Goal: Information Seeking & Learning: Learn about a topic

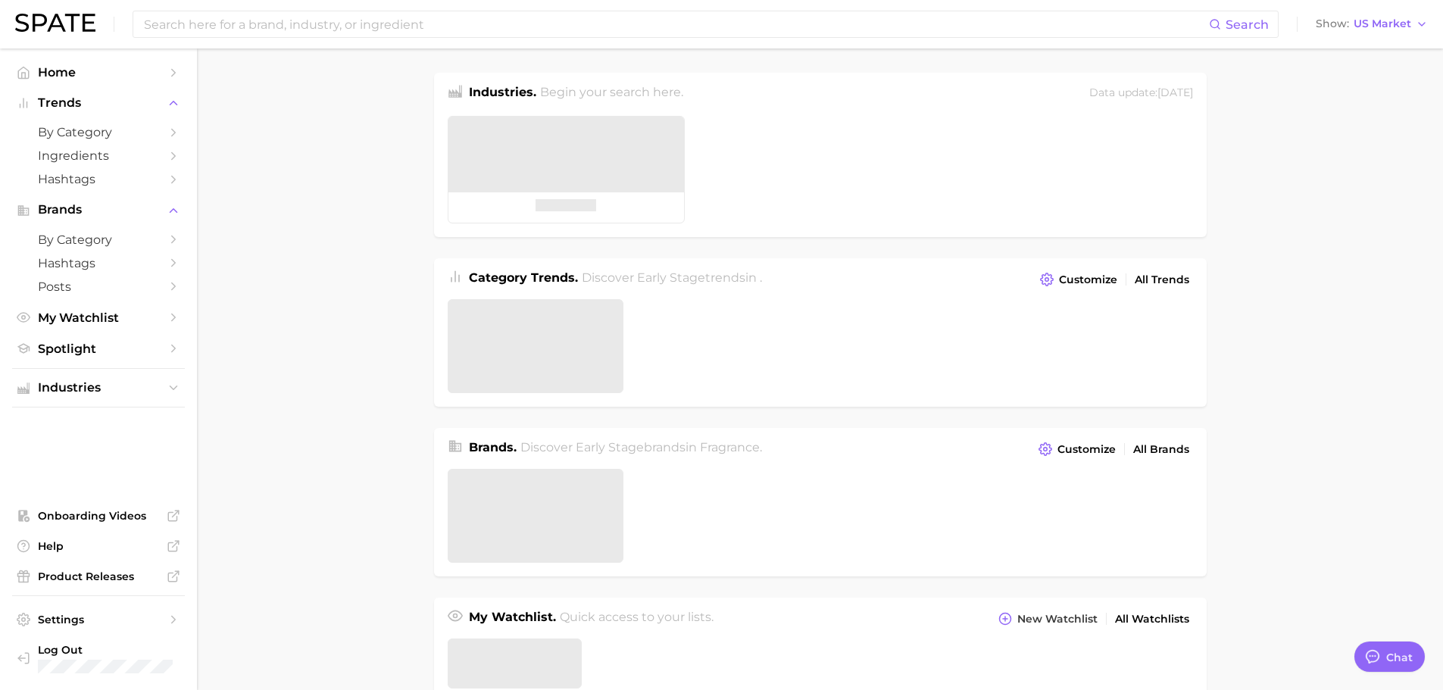
type textarea "x"
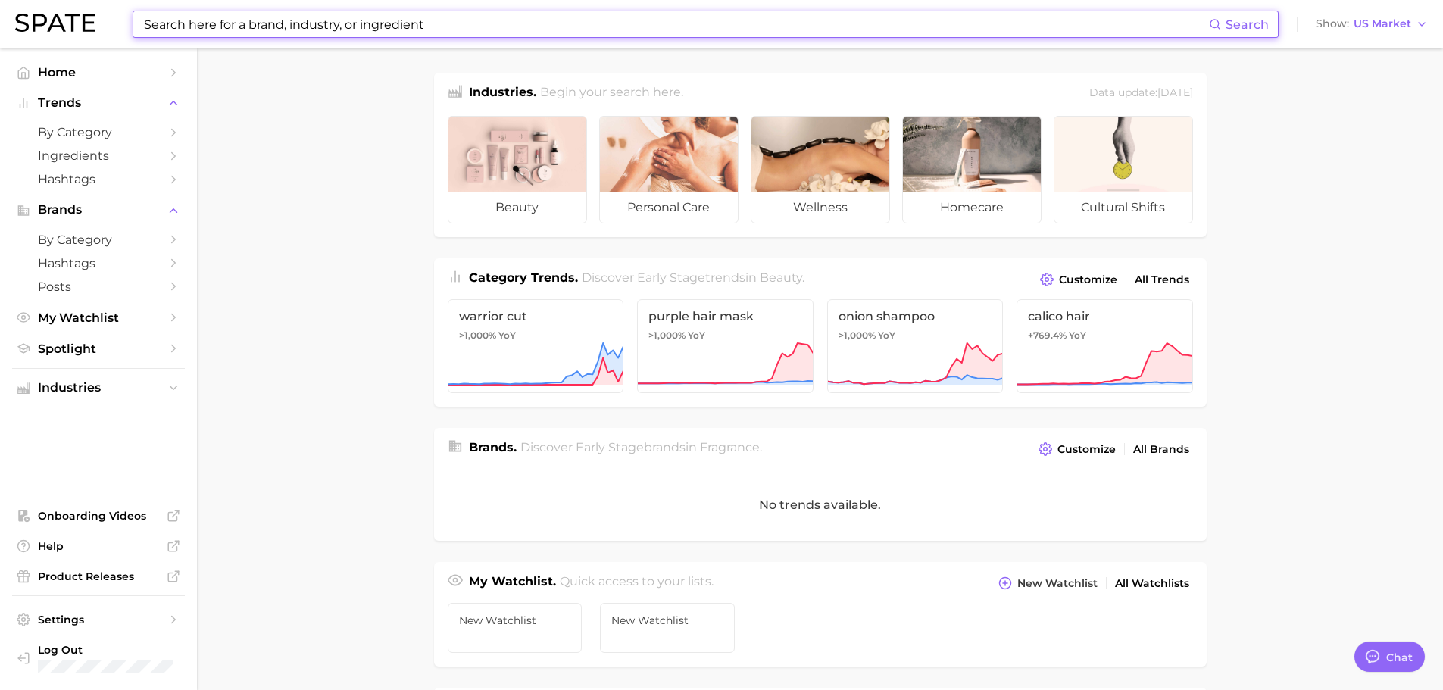
click at [220, 28] on input at bounding box center [675, 24] width 1066 height 26
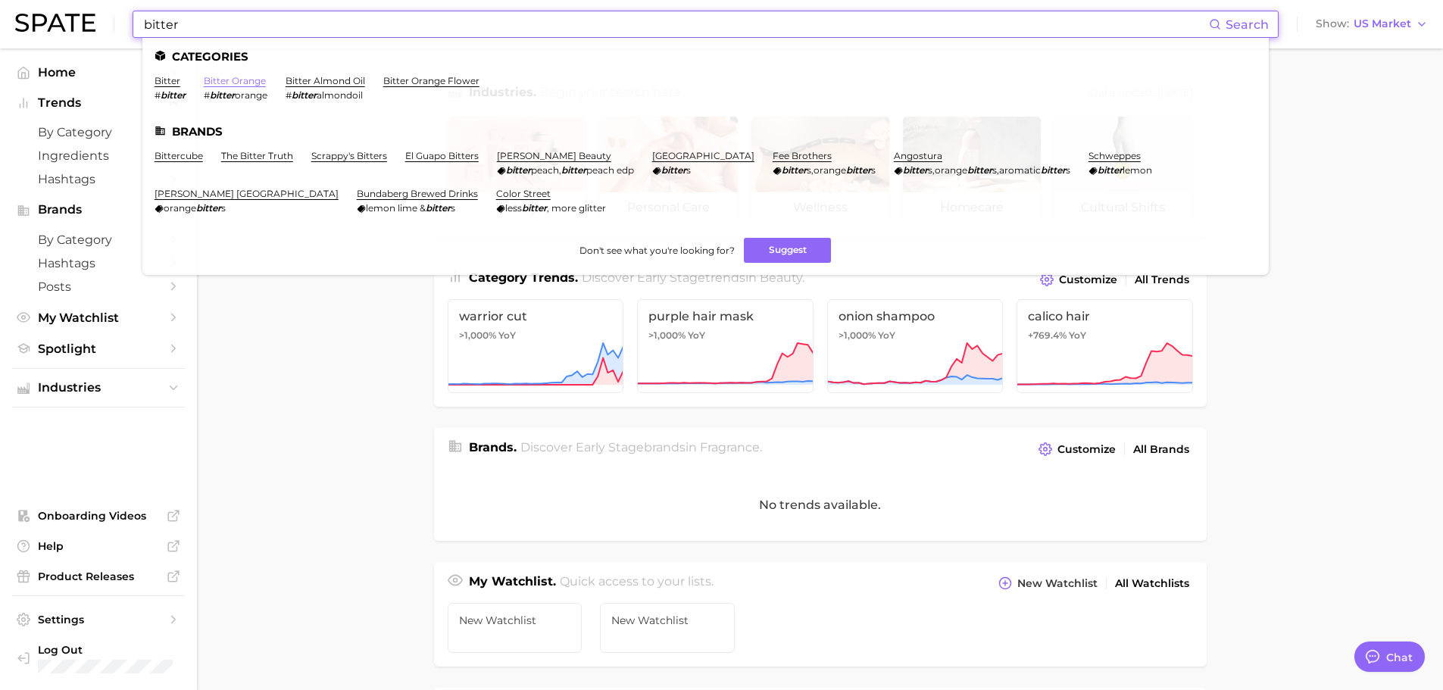
type input "bitter"
click at [264, 83] on link "bitter orange" at bounding box center [235, 80] width 62 height 11
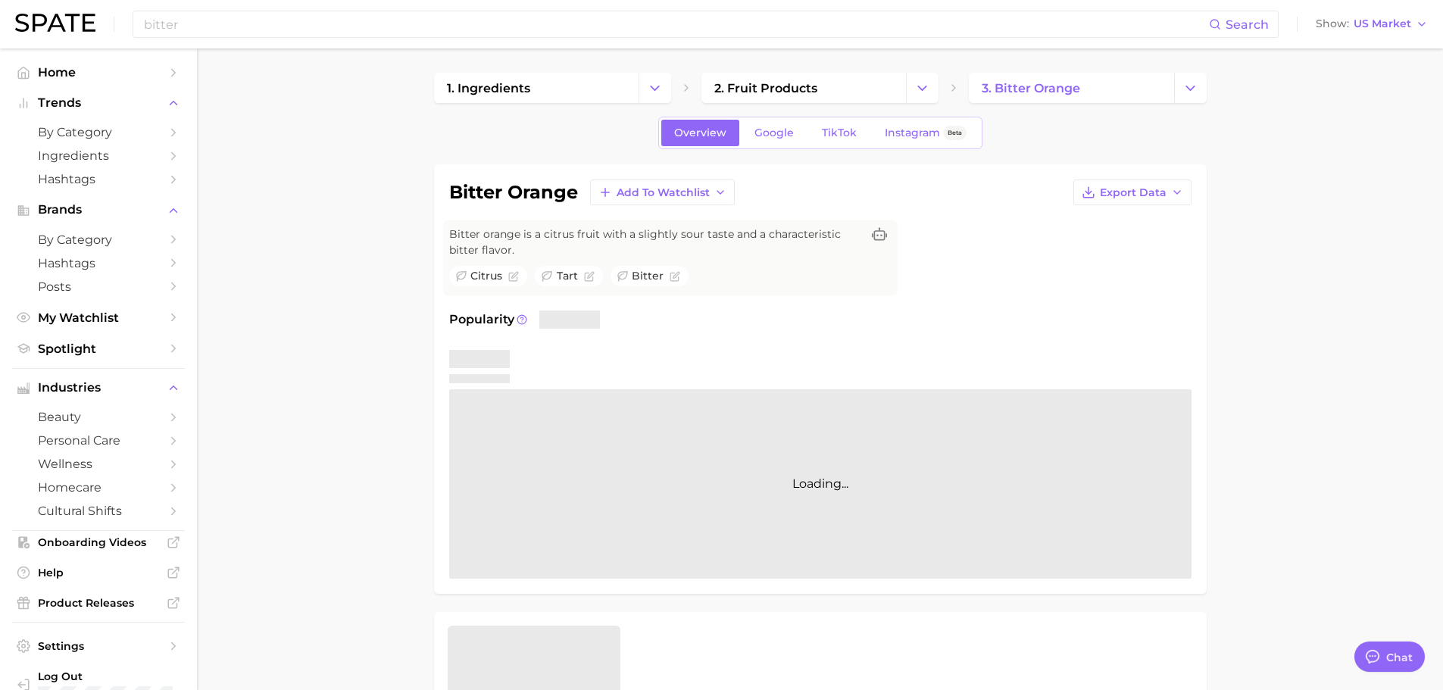
type textarea "x"
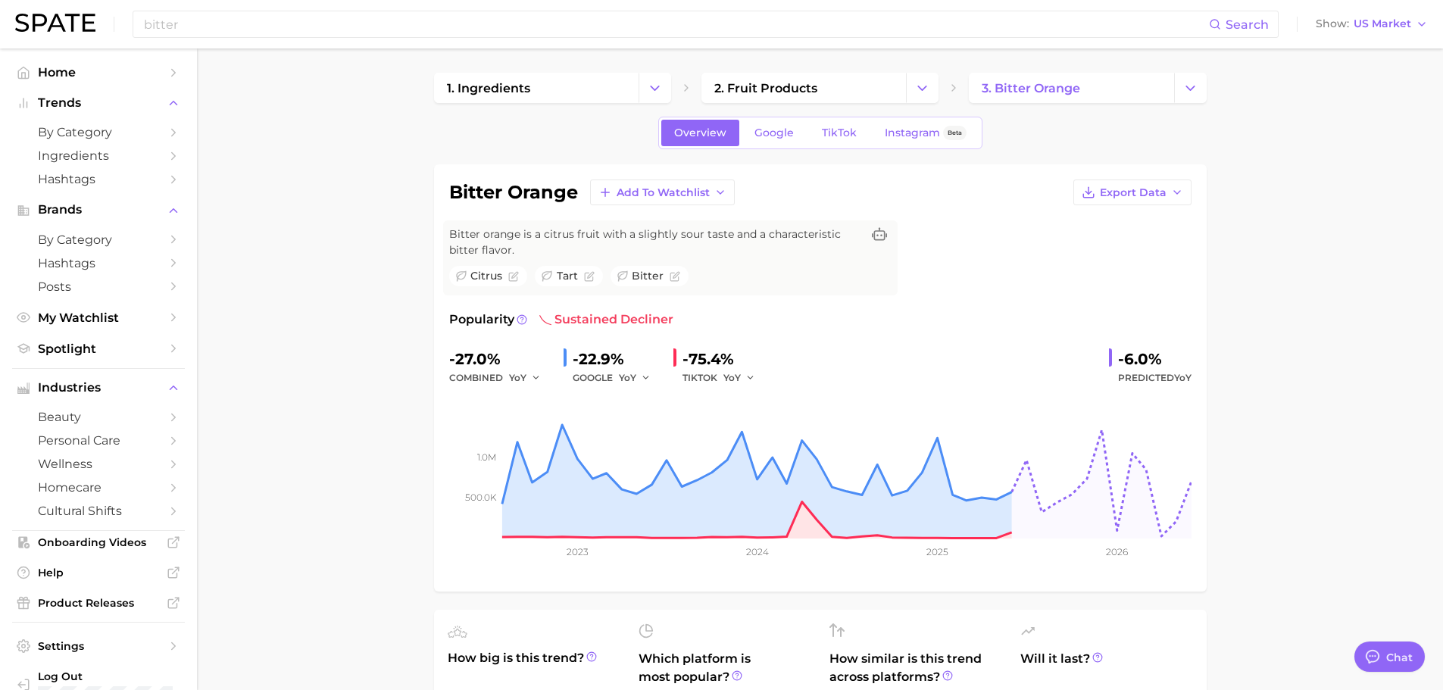
click at [787, 137] on span "Google" at bounding box center [773, 132] width 39 height 13
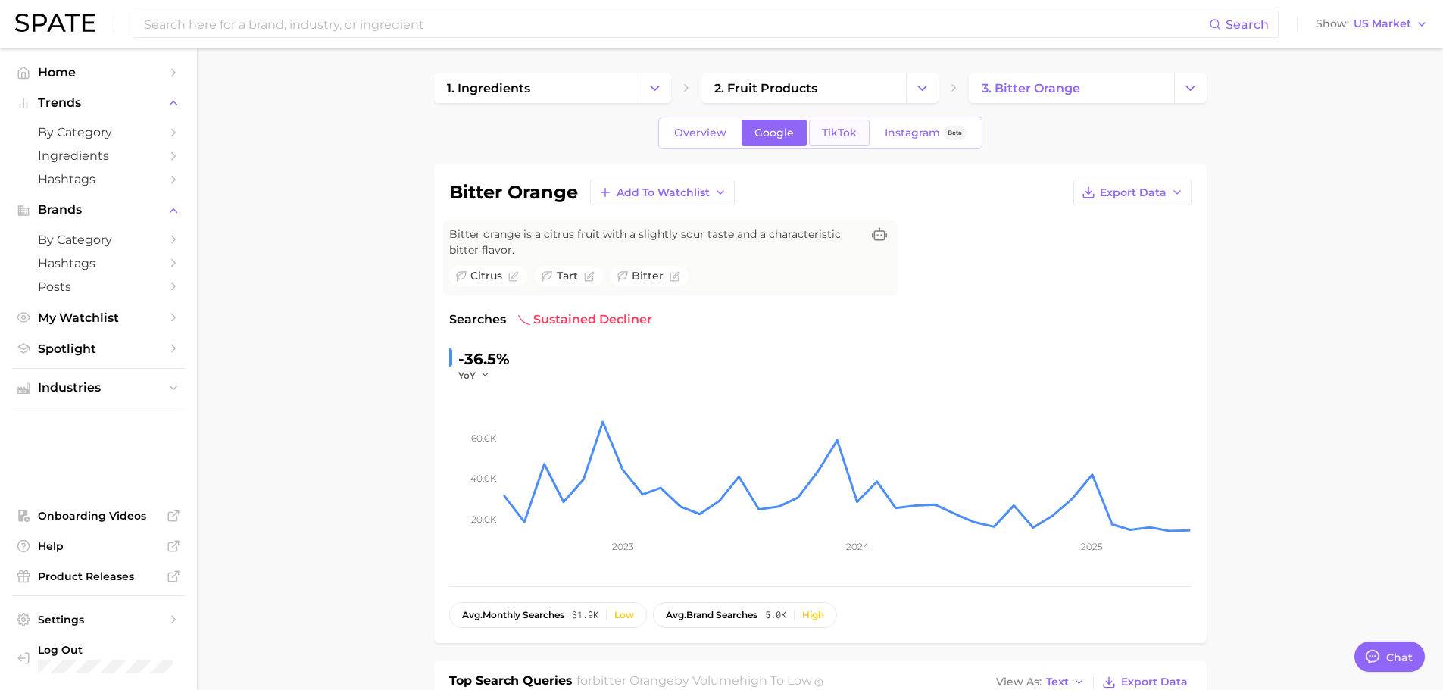
click at [838, 129] on span "TikTok" at bounding box center [839, 132] width 35 height 13
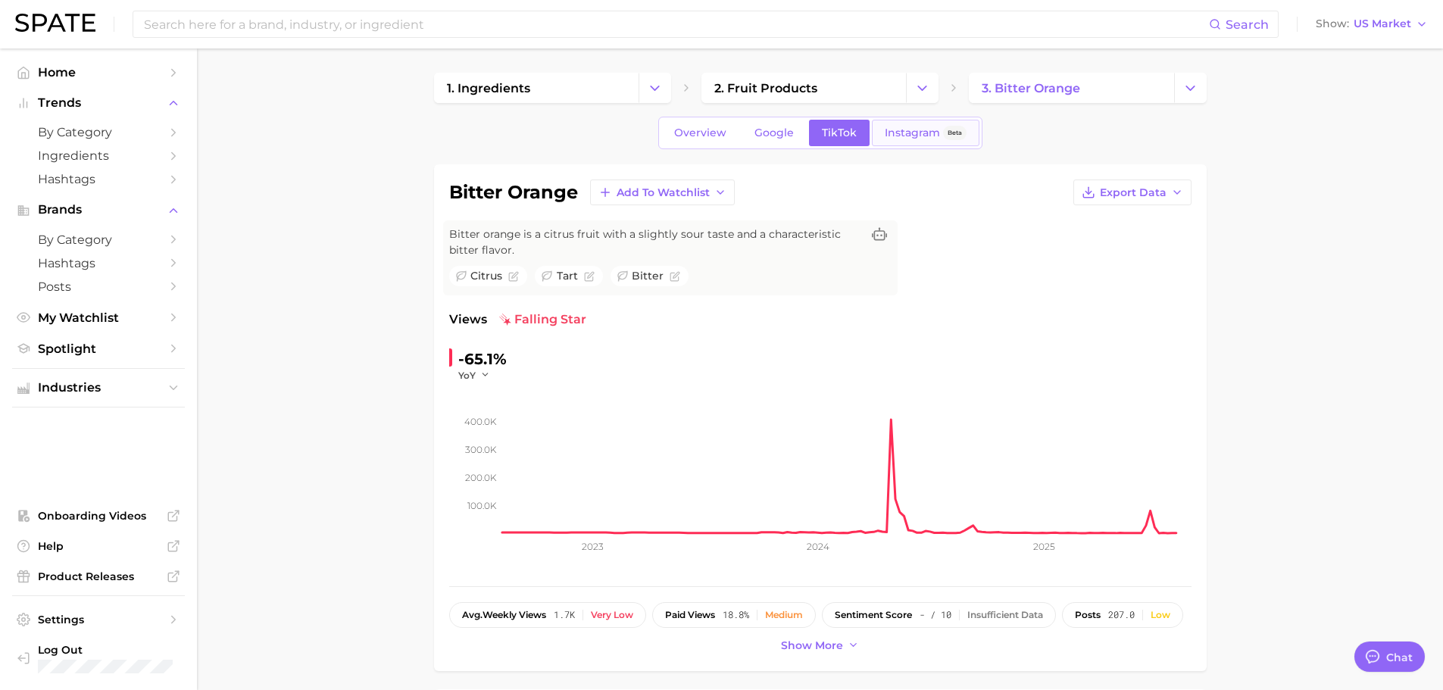
click at [916, 138] on span "Instagram" at bounding box center [912, 132] width 55 height 13
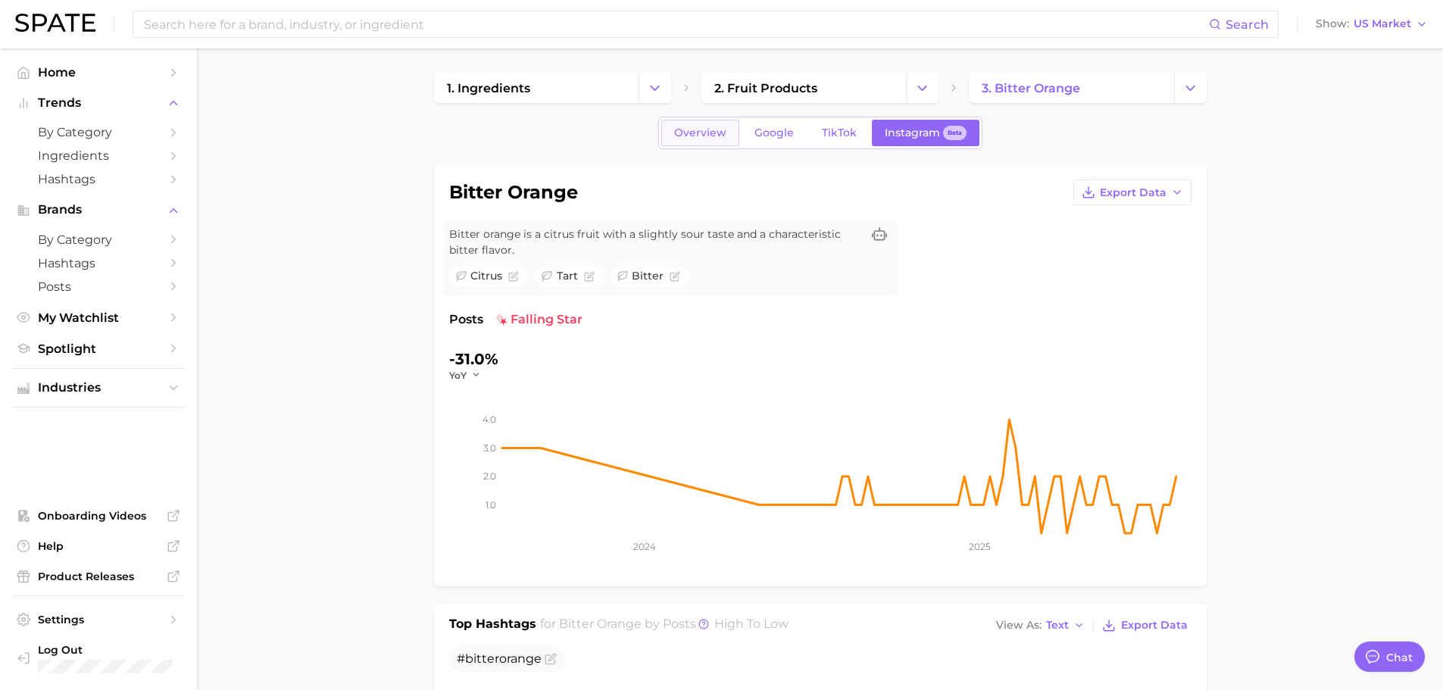
click at [694, 133] on span "Overview" at bounding box center [700, 132] width 52 height 13
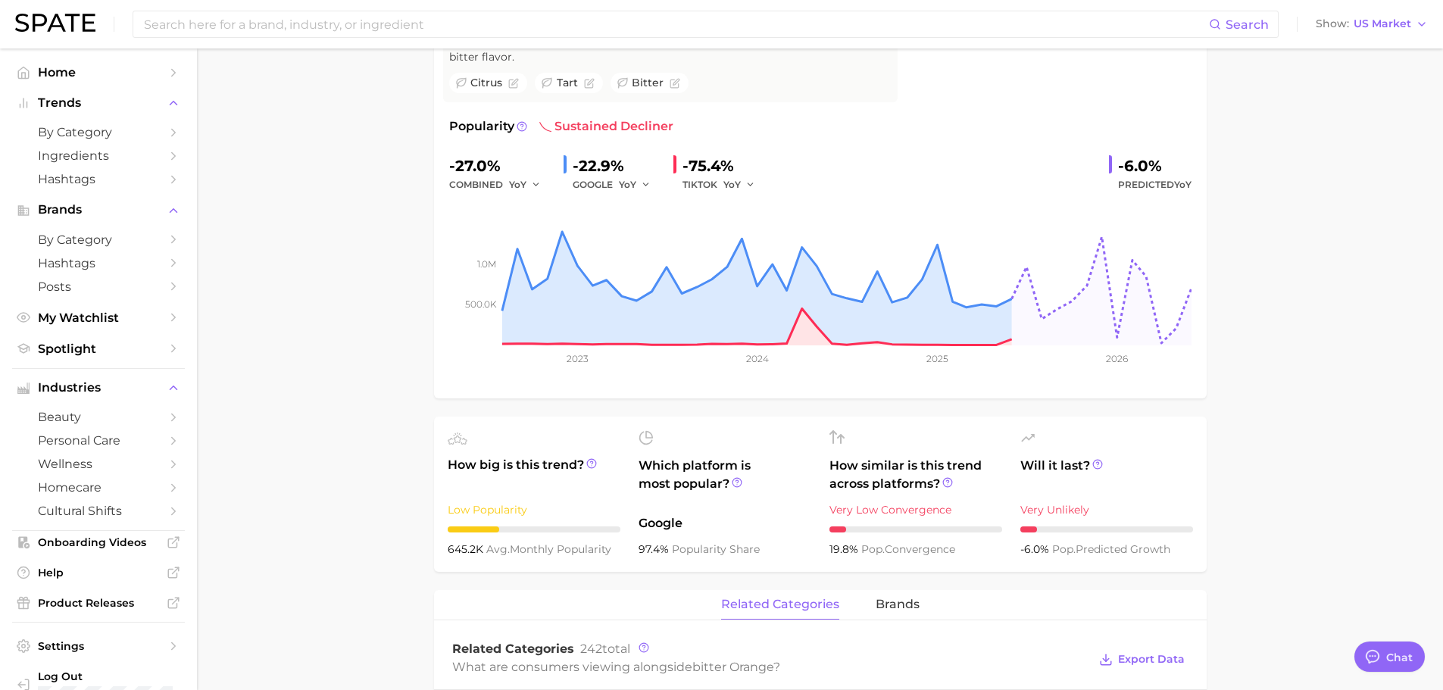
scroll to position [227, 0]
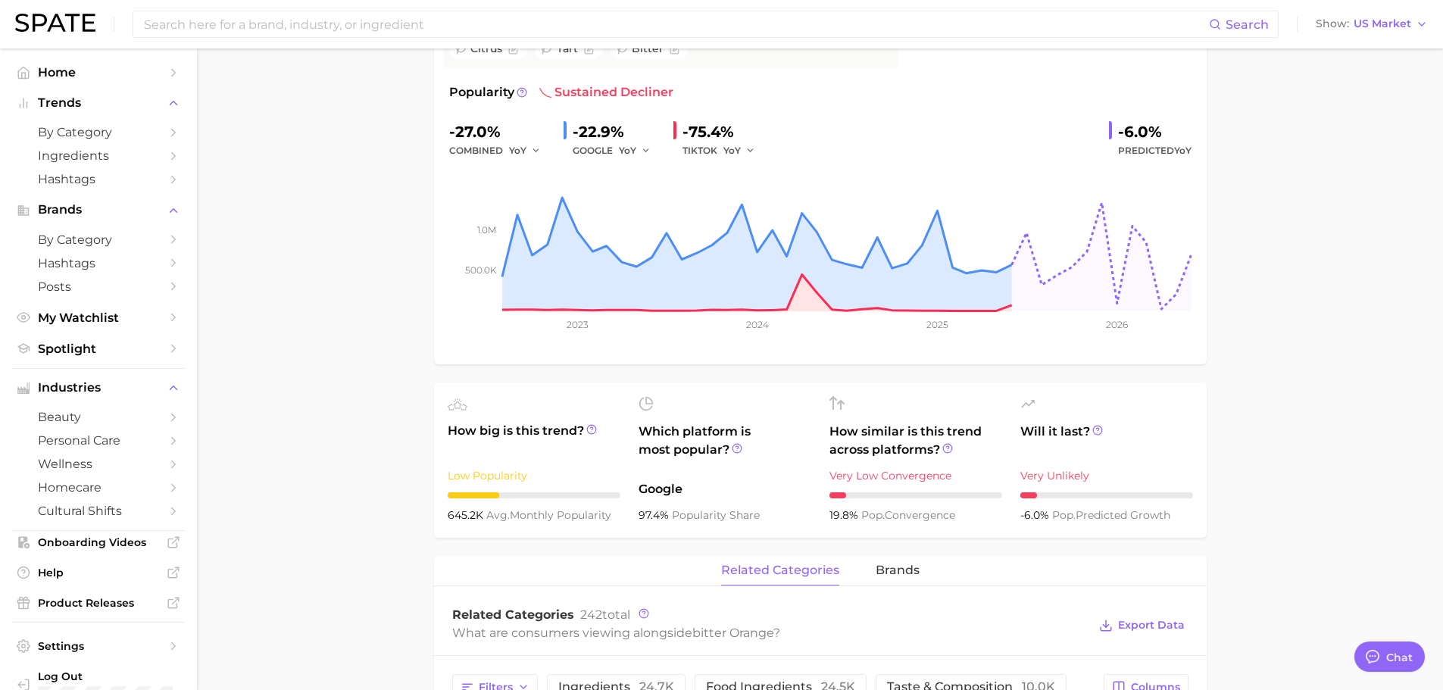
drag, startPoint x: 447, startPoint y: 516, endPoint x: 613, endPoint y: 523, distance: 166.7
click at [613, 523] on div "645.2k avg. monthly popularity" at bounding box center [534, 515] width 173 height 18
copy div "645.2k avg. monthly popularity"
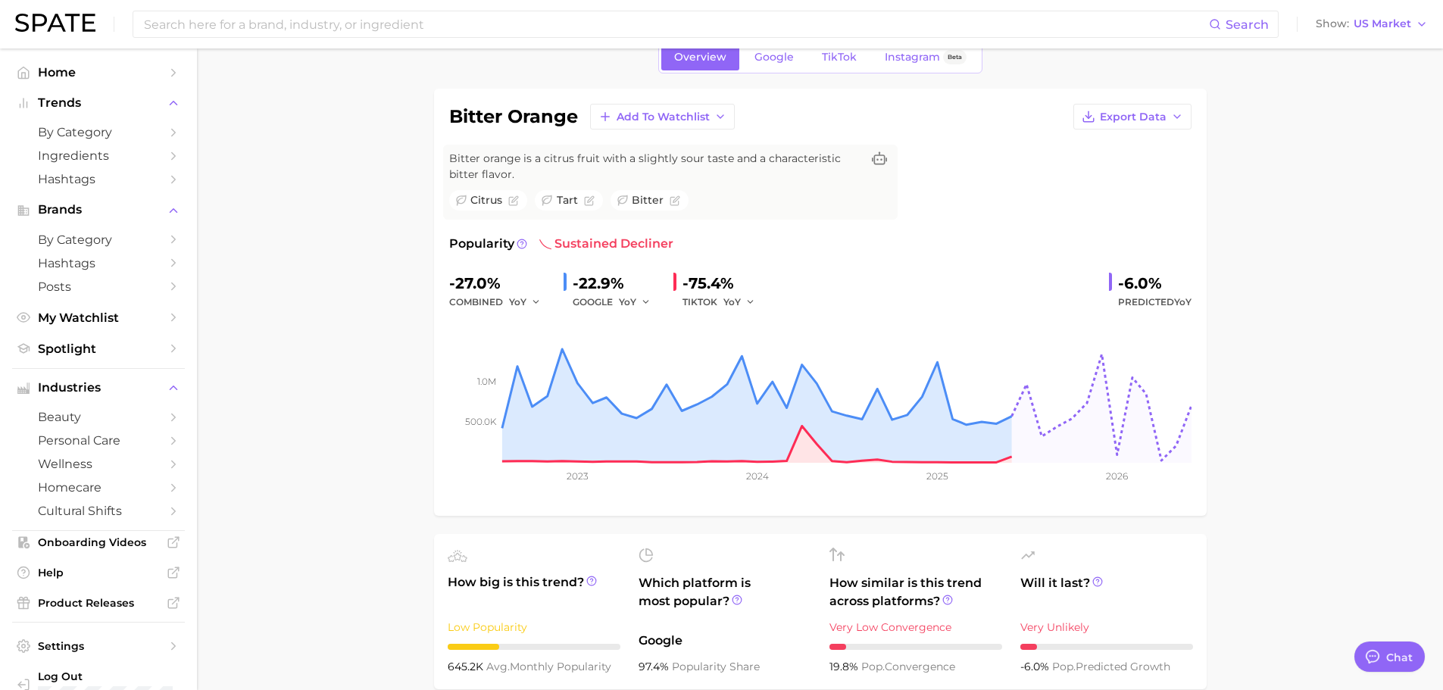
scroll to position [151, 0]
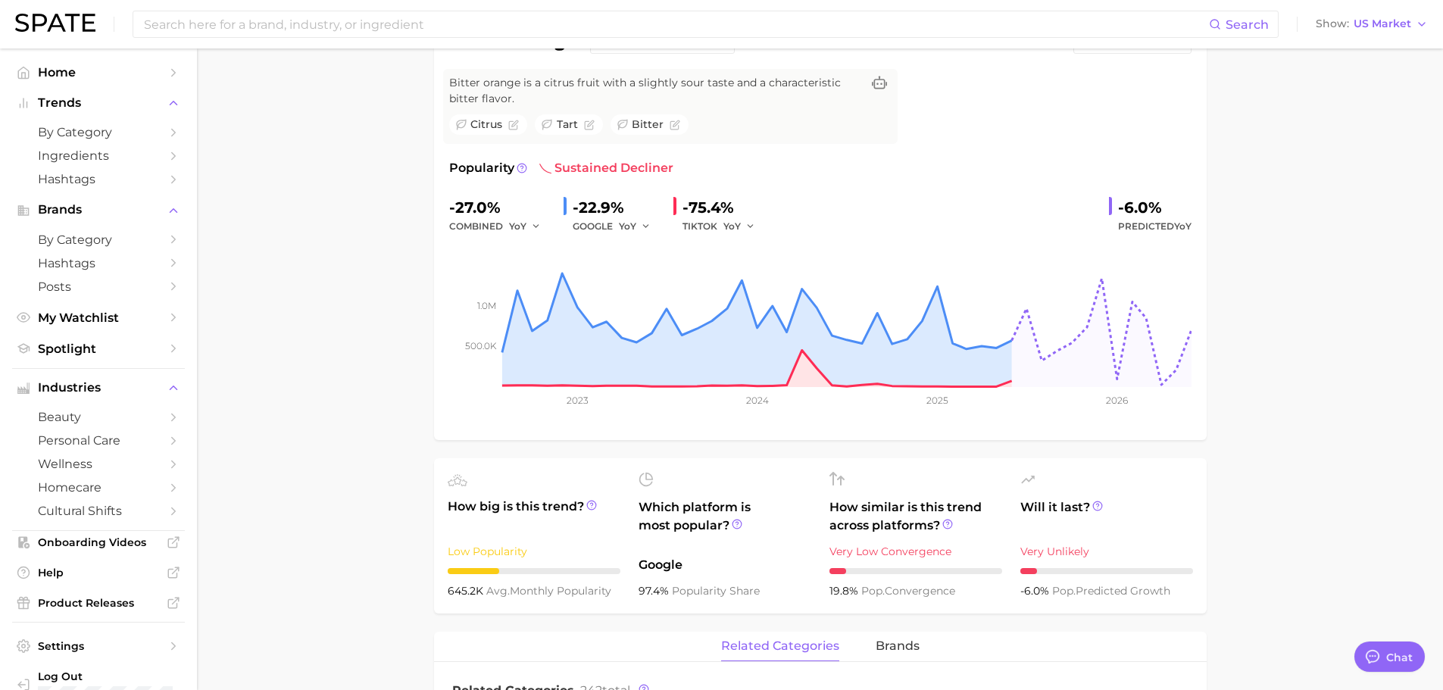
click at [635, 123] on span "bitter" at bounding box center [648, 125] width 32 height 16
click at [674, 126] on icon "Flag as miscategorized or irrelevant" at bounding box center [674, 125] width 11 height 11
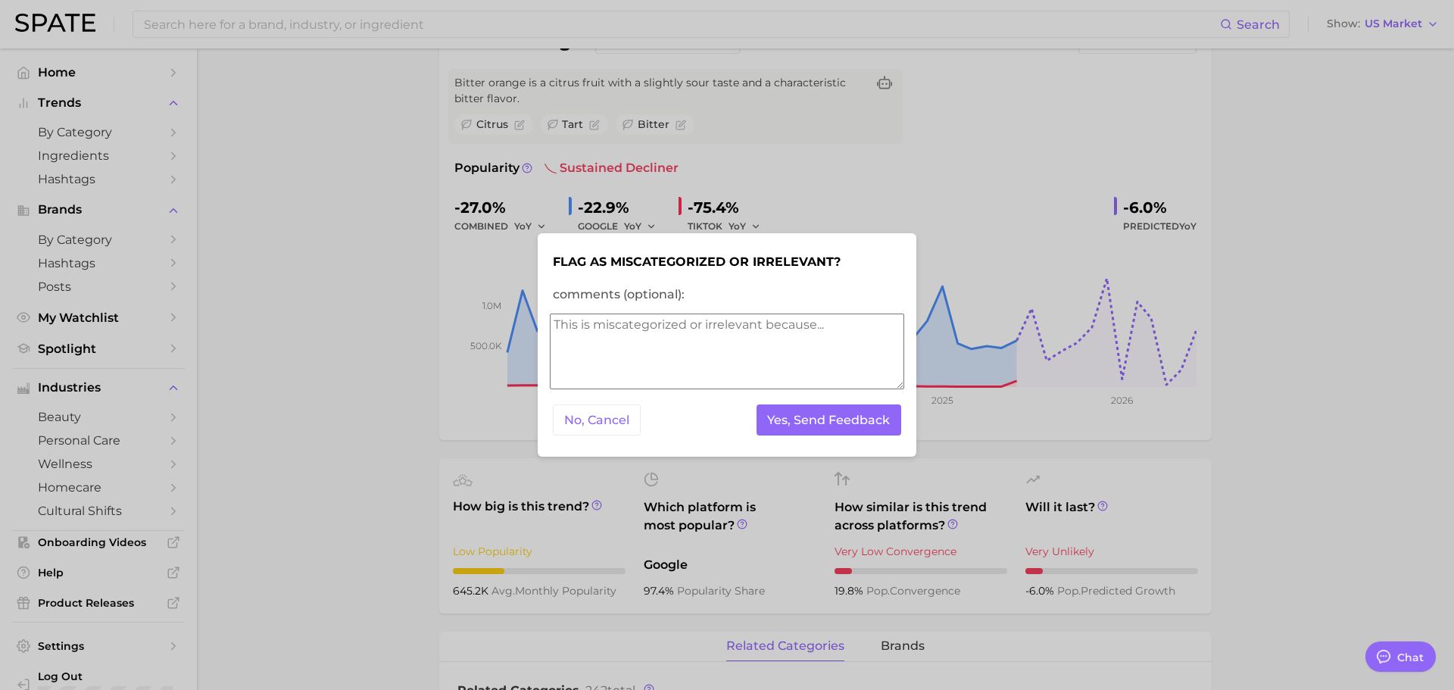
click at [1295, 351] on div at bounding box center [727, 345] width 1454 height 690
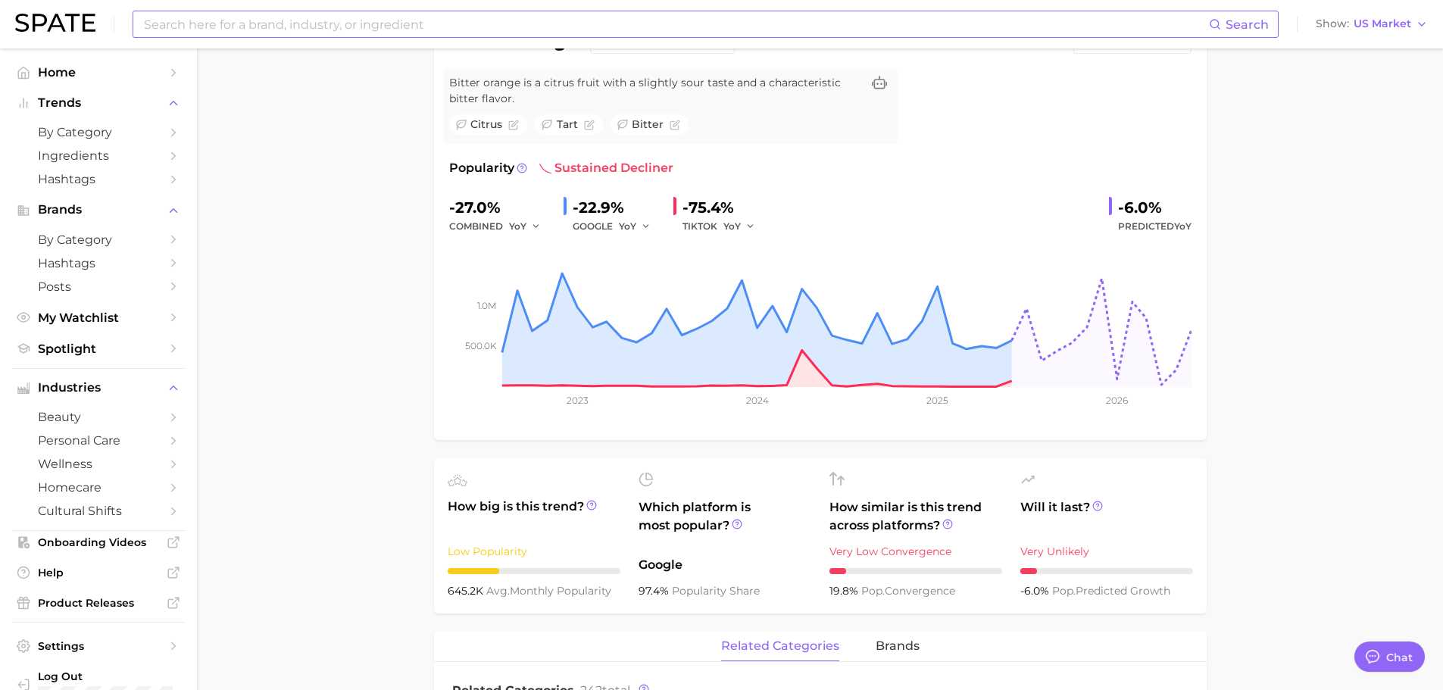
click at [297, 30] on input at bounding box center [675, 24] width 1066 height 26
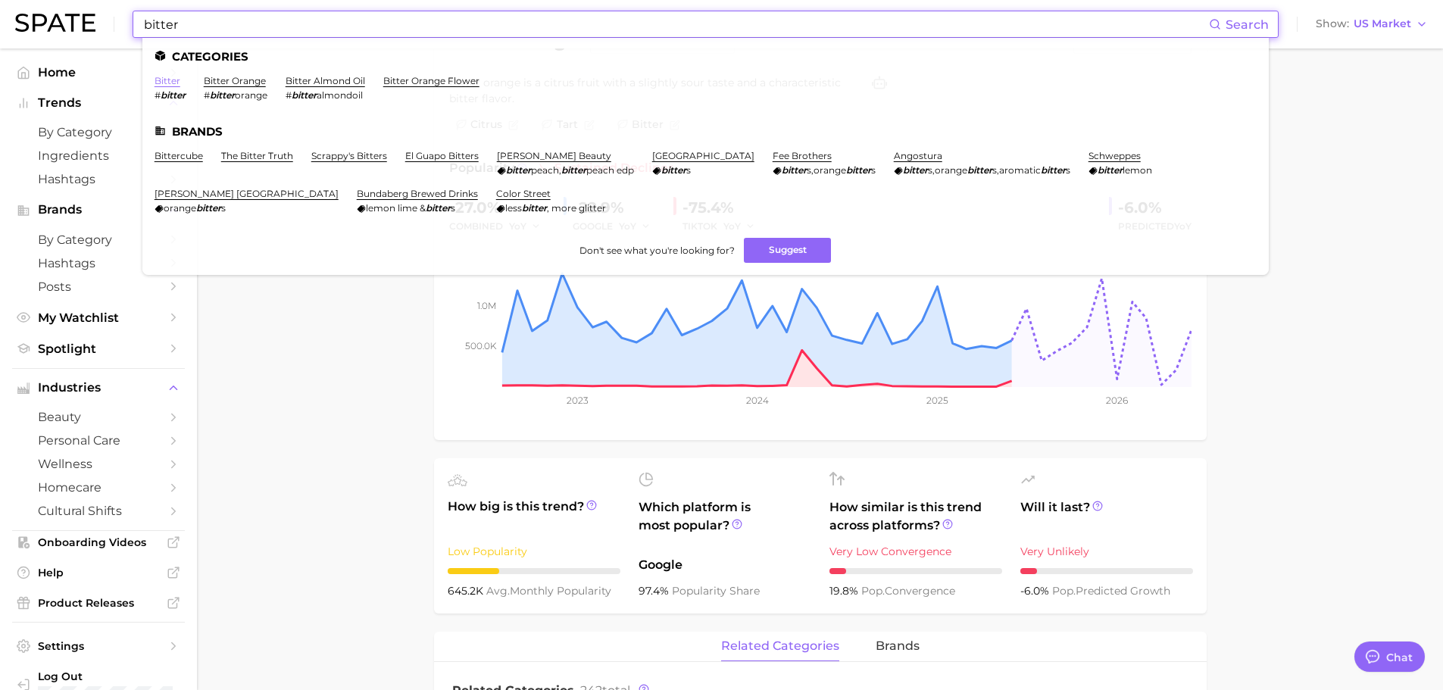
type input "bitter"
click at [167, 85] on link "bitter" at bounding box center [167, 80] width 26 height 11
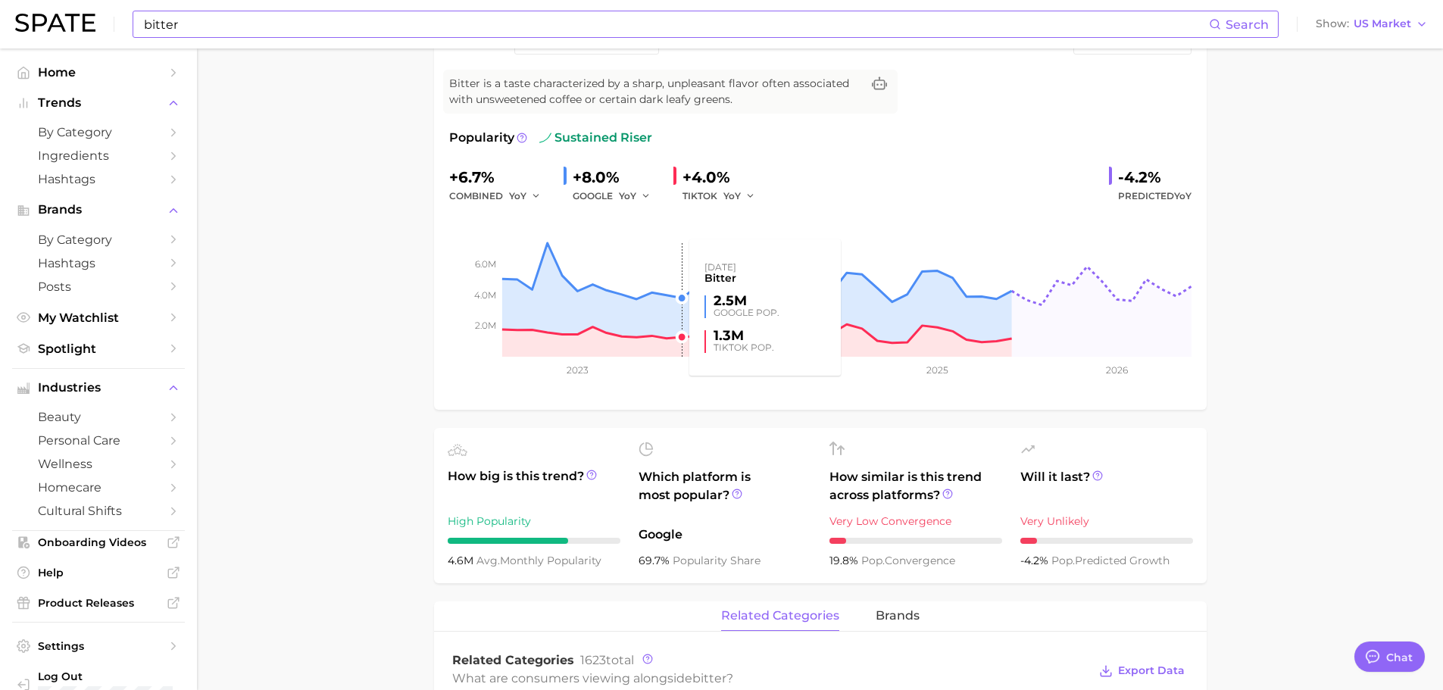
scroll to position [151, 0]
drag, startPoint x: 612, startPoint y: 560, endPoint x: 452, endPoint y: 560, distance: 159.8
click at [448, 563] on div "4.6m avg. monthly popularity" at bounding box center [534, 560] width 173 height 18
copy div "4.6m avg. monthly popularity"
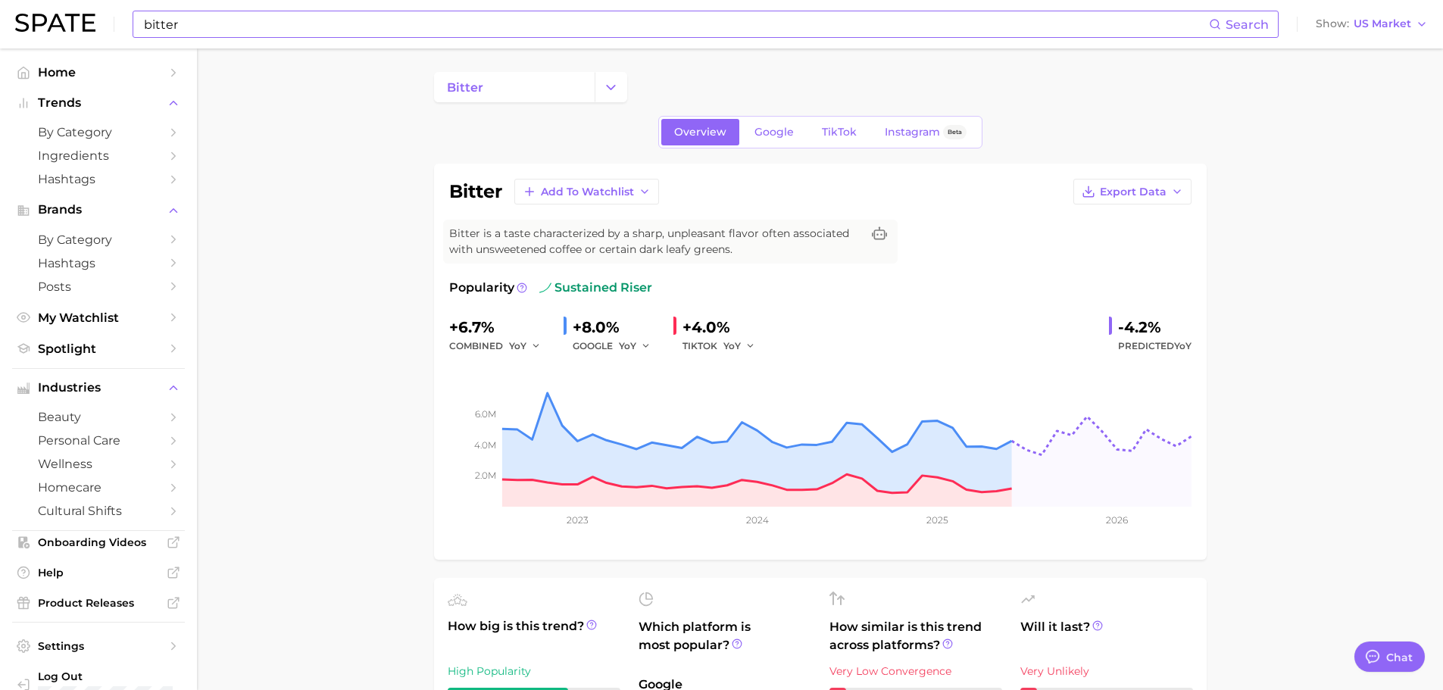
scroll to position [0, 0]
drag, startPoint x: 573, startPoint y: 329, endPoint x: 654, endPoint y: 342, distance: 82.2
click at [654, 342] on div "+8.0% GOOGLE YoY" at bounding box center [612, 336] width 98 height 40
drag, startPoint x: 448, startPoint y: 324, endPoint x: 754, endPoint y: 346, distance: 306.7
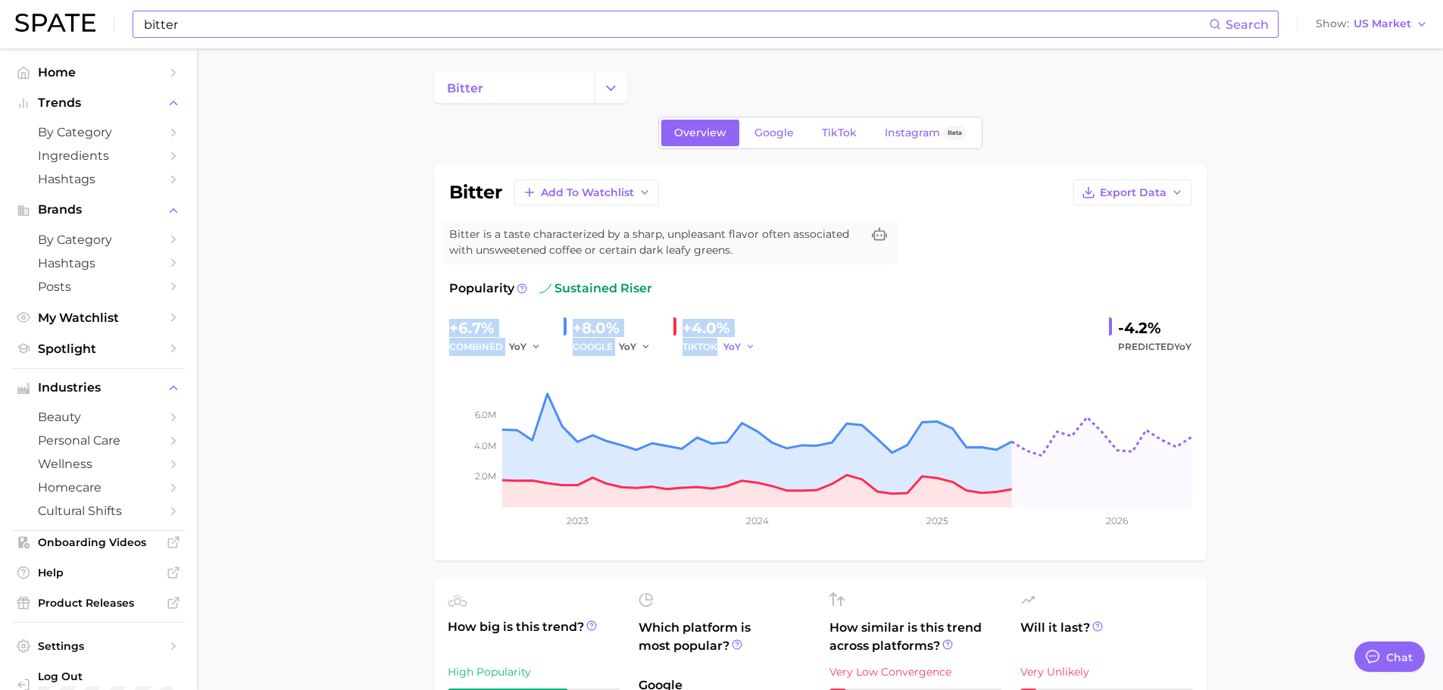
click at [754, 346] on div "+6.7% combined YoY +8.0% GOOGLE YoY +4.0% TIKTOK YoY -4.2% Predicted YoY" at bounding box center [820, 336] width 742 height 40
copy div "+6.7% combined YoY +8.0% GOOGLE YoY +4.0% TIKTOK"
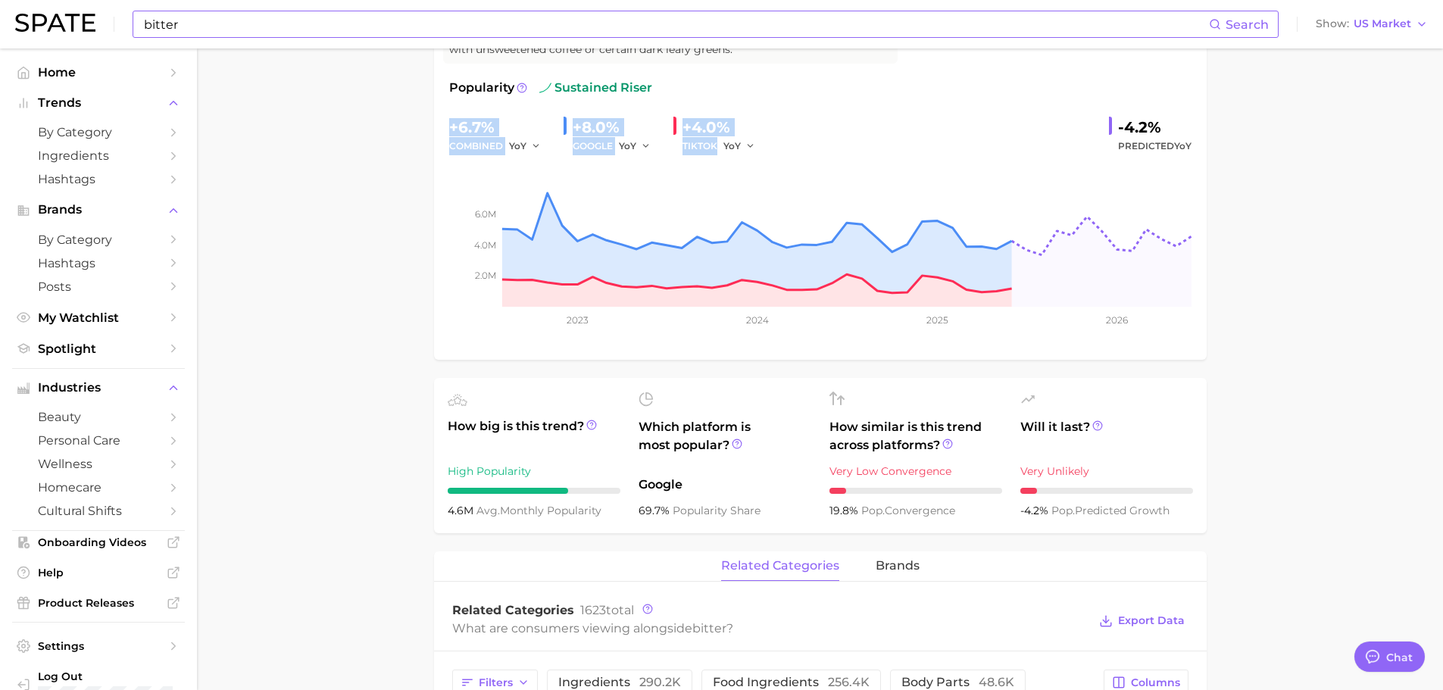
scroll to position [151, 0]
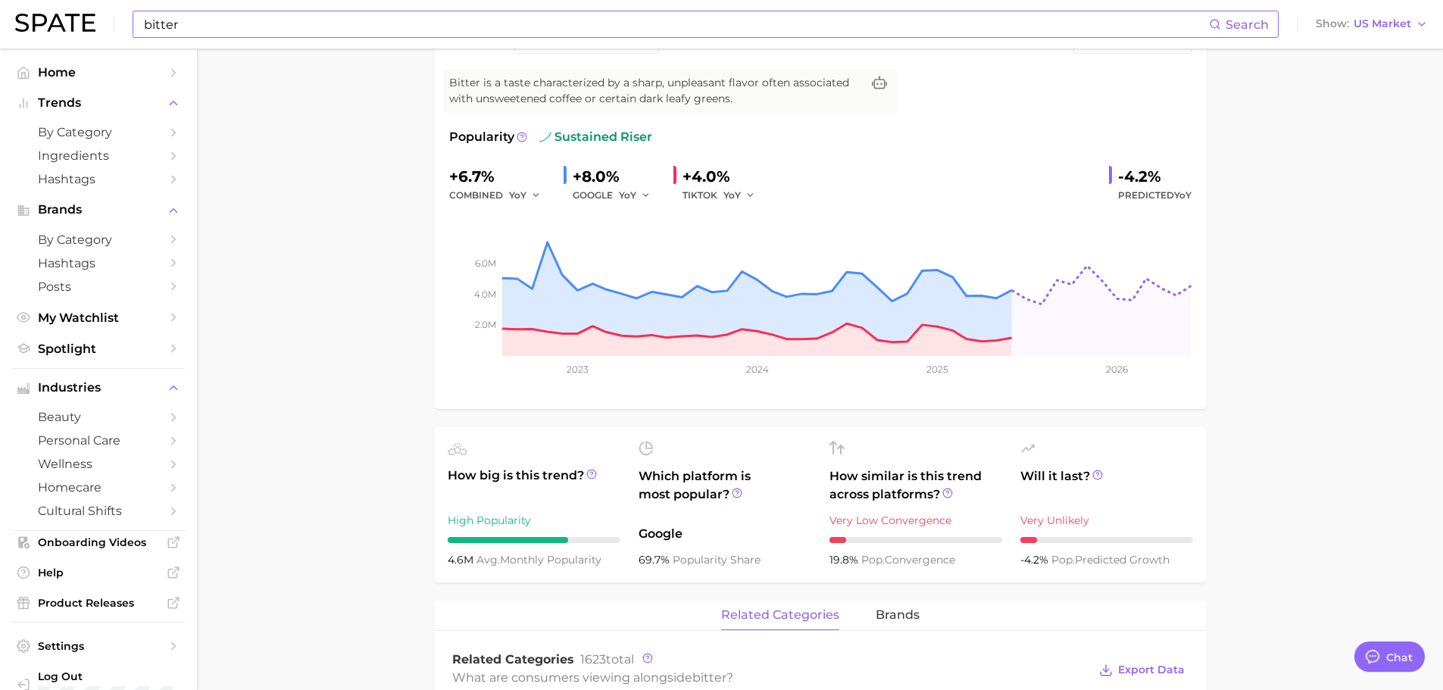
click at [937, 176] on div "+6.7% combined YoY +8.0% GOOGLE YoY +4.0% TIKTOK YoY -4.2% Predicted YoY" at bounding box center [820, 184] width 742 height 40
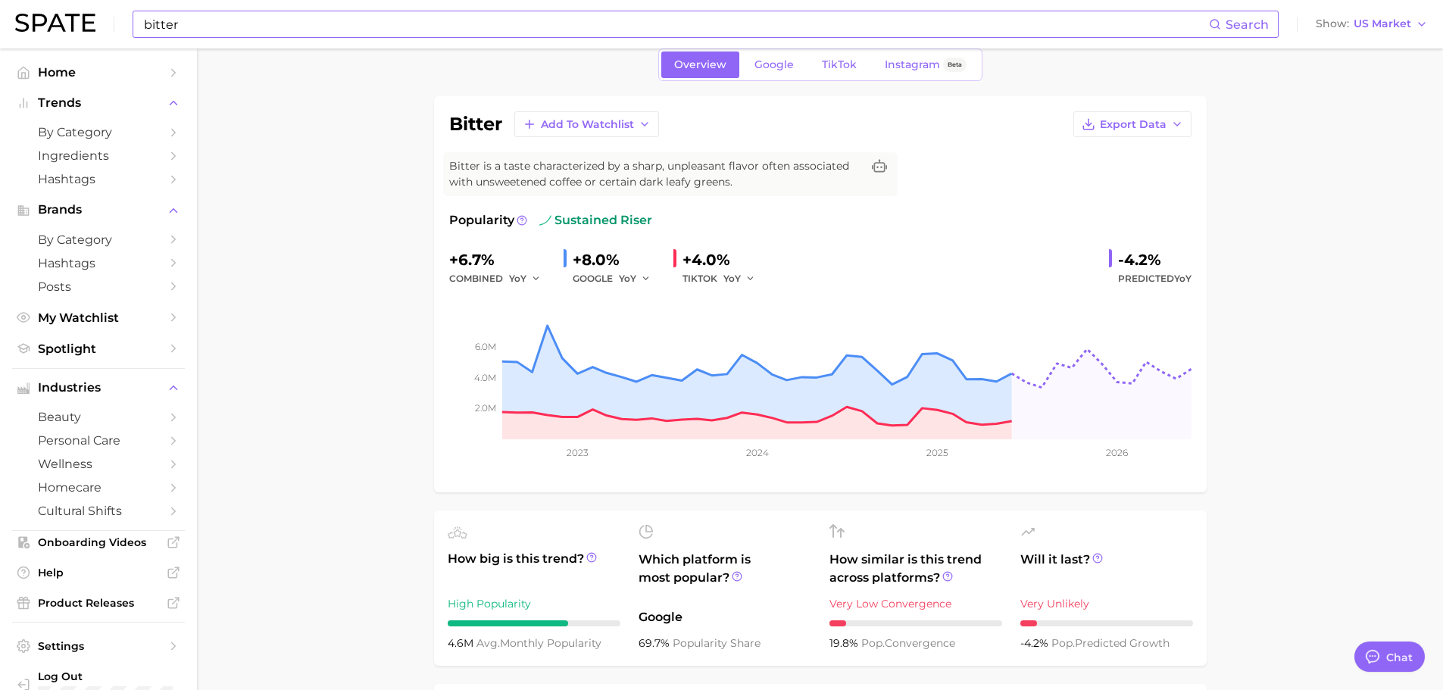
scroll to position [0, 0]
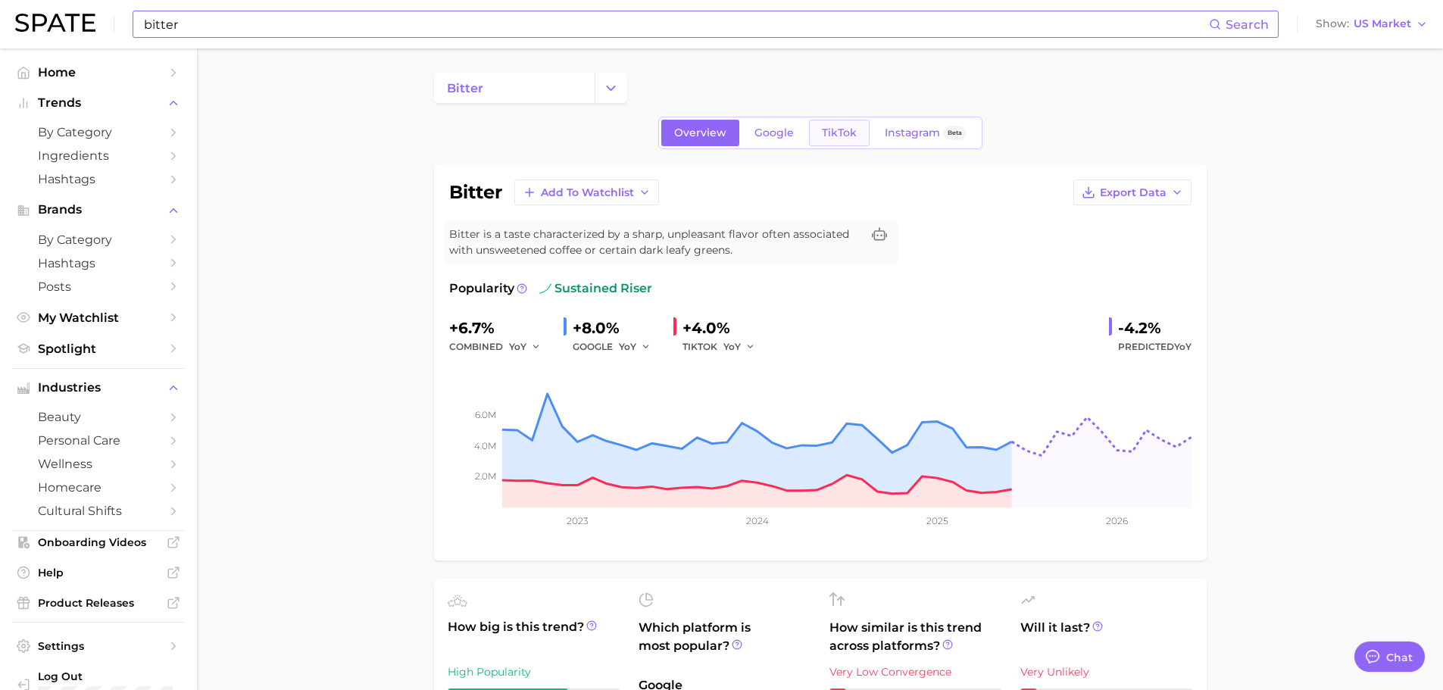
click at [827, 136] on span "TikTok" at bounding box center [839, 132] width 35 height 13
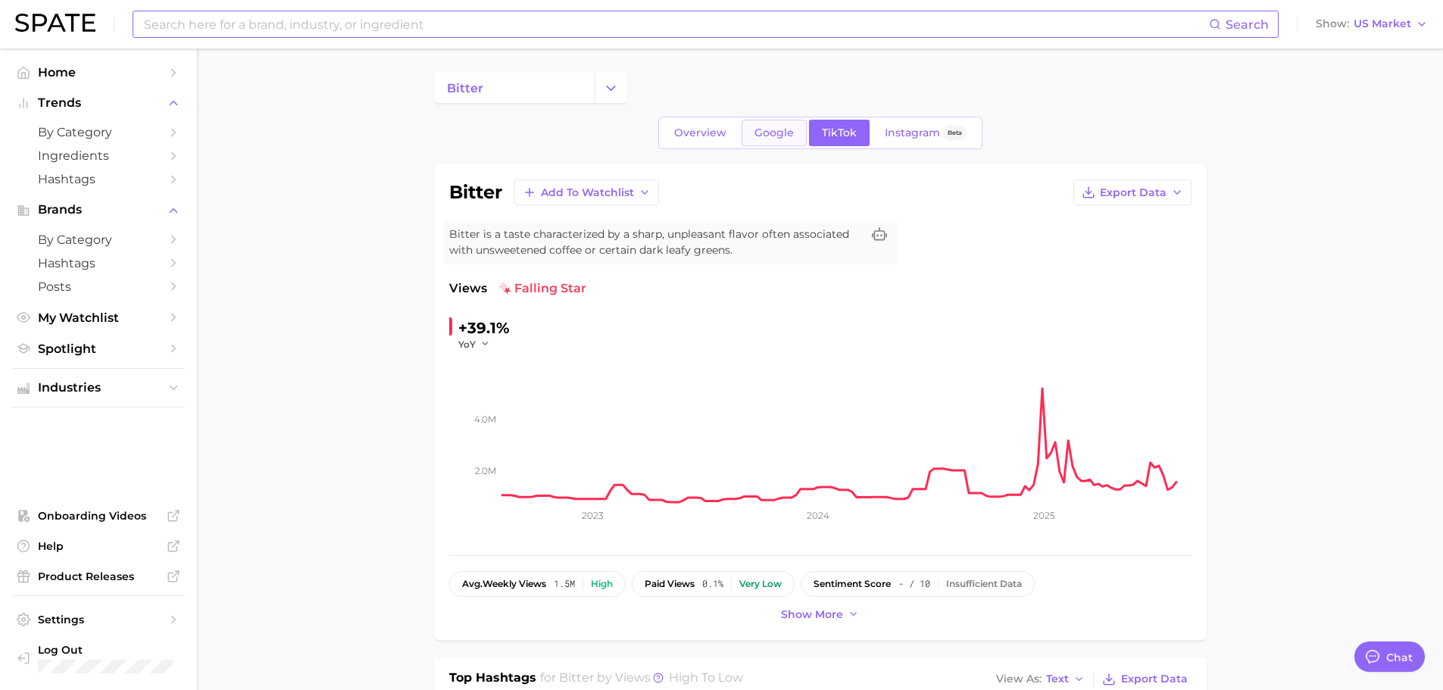
click at [765, 140] on link "Google" at bounding box center [773, 133] width 65 height 27
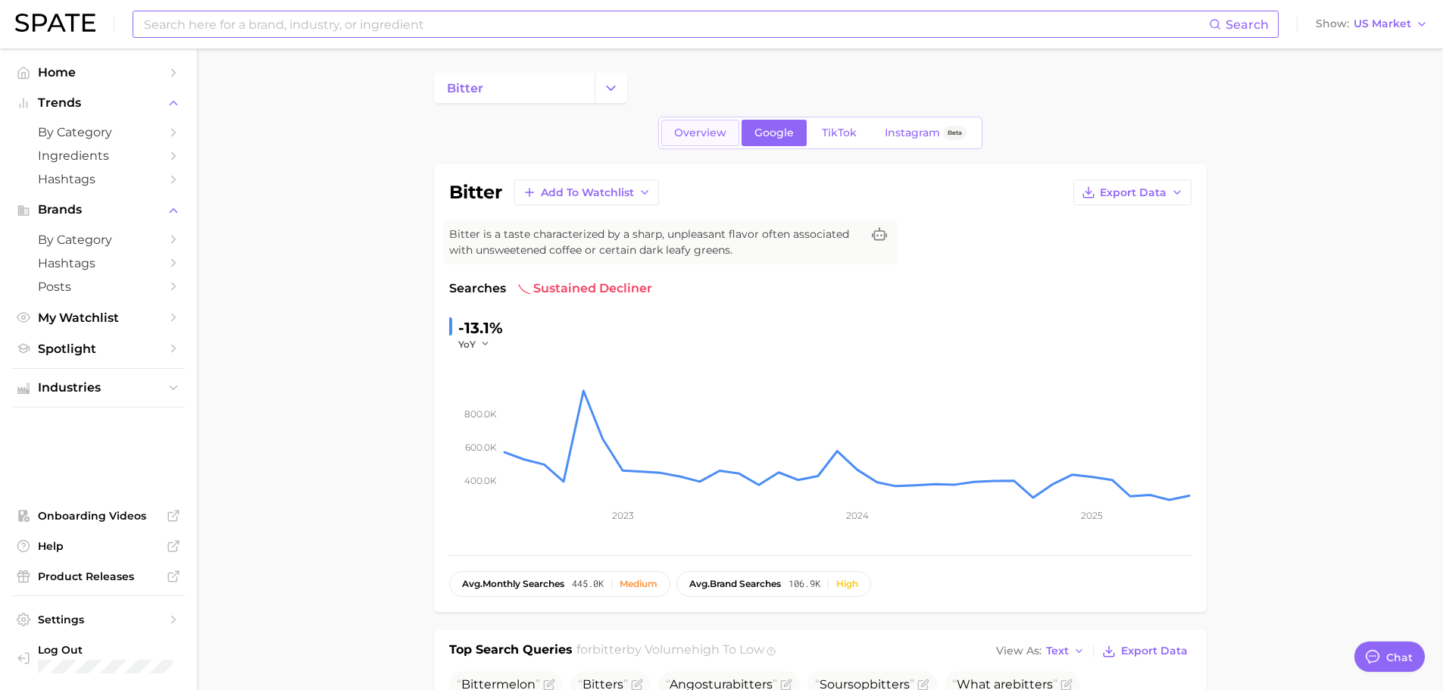
click at [716, 133] on span "Overview" at bounding box center [700, 132] width 52 height 13
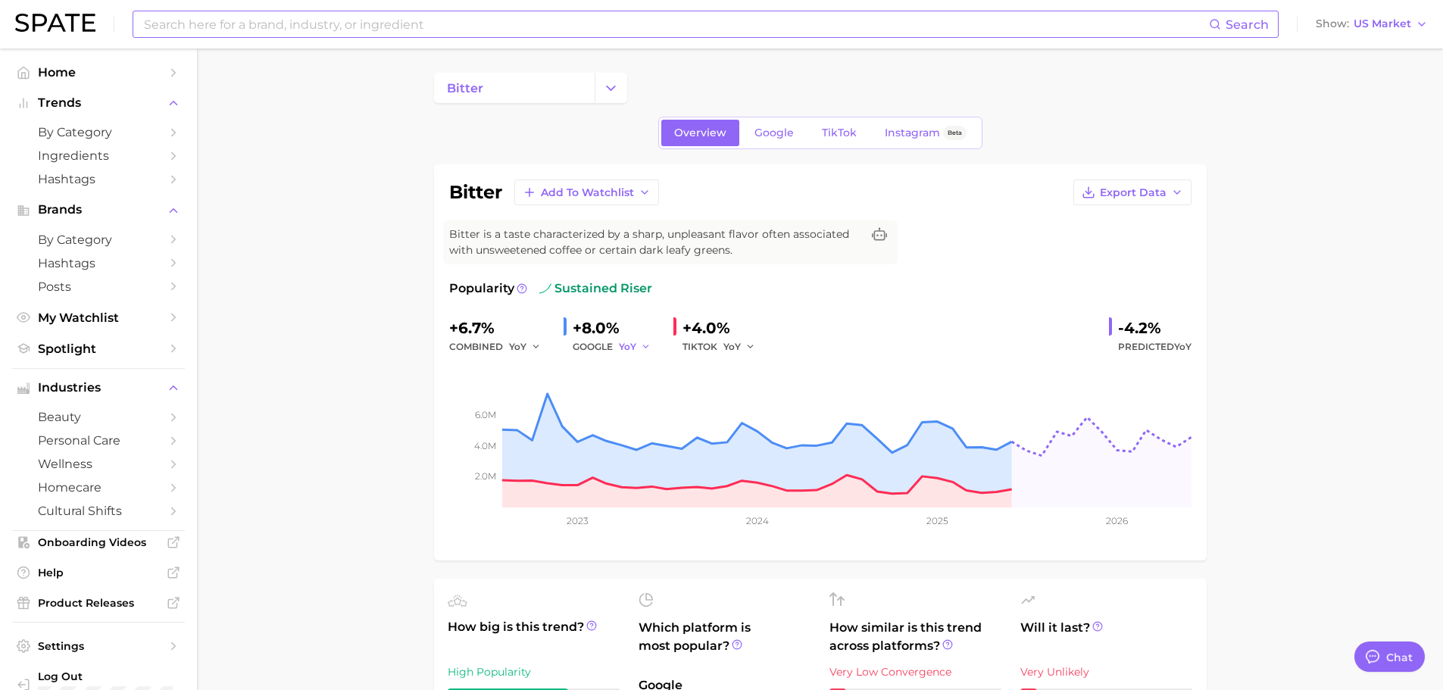
click at [644, 348] on icon "button" at bounding box center [646, 347] width 11 height 11
click at [772, 142] on link "Google" at bounding box center [773, 133] width 65 height 27
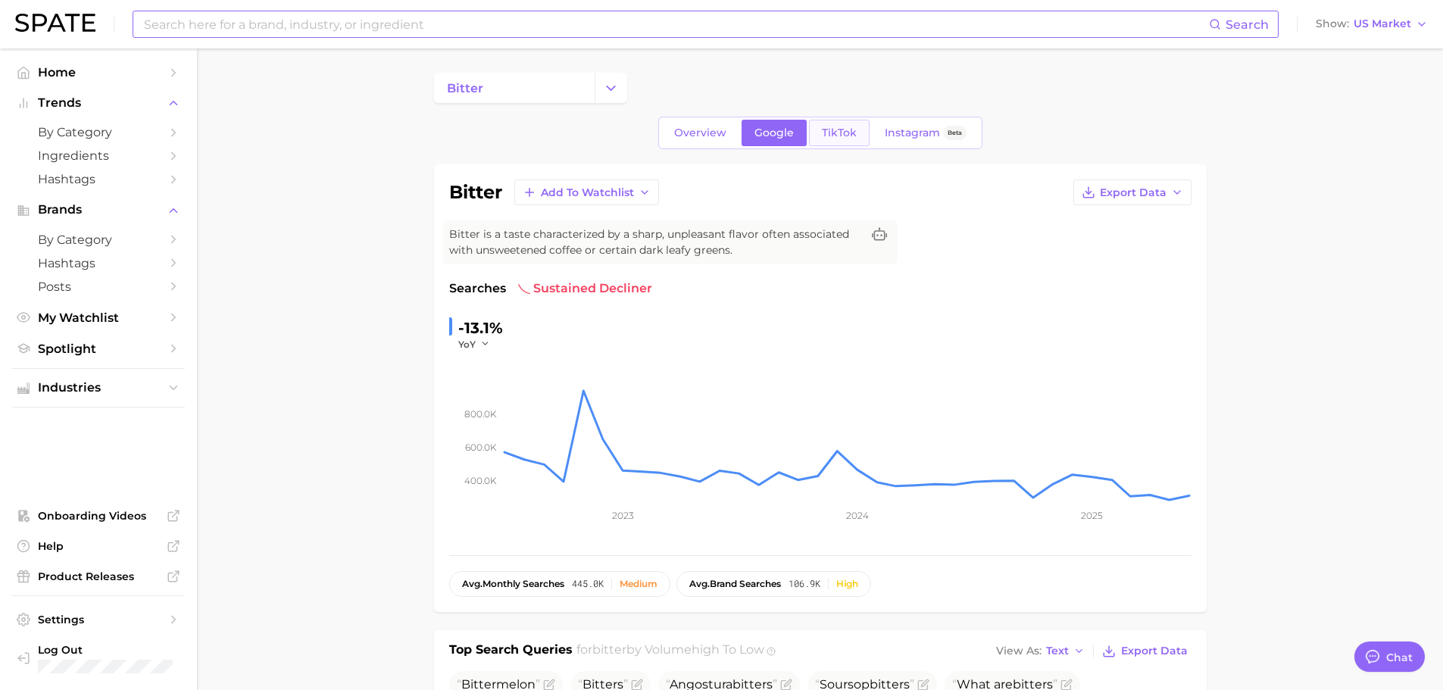
click at [841, 136] on span "TikTok" at bounding box center [839, 132] width 35 height 13
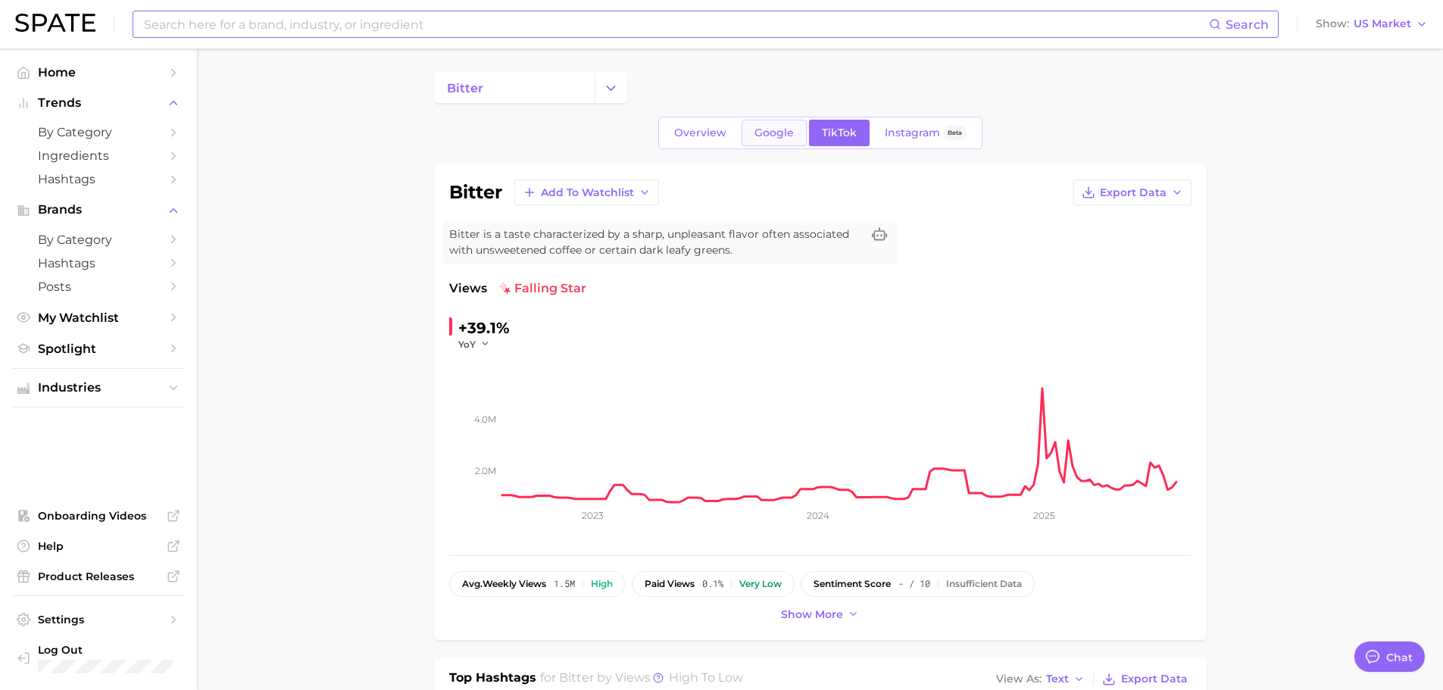
click at [784, 136] on span "Google" at bounding box center [773, 132] width 39 height 13
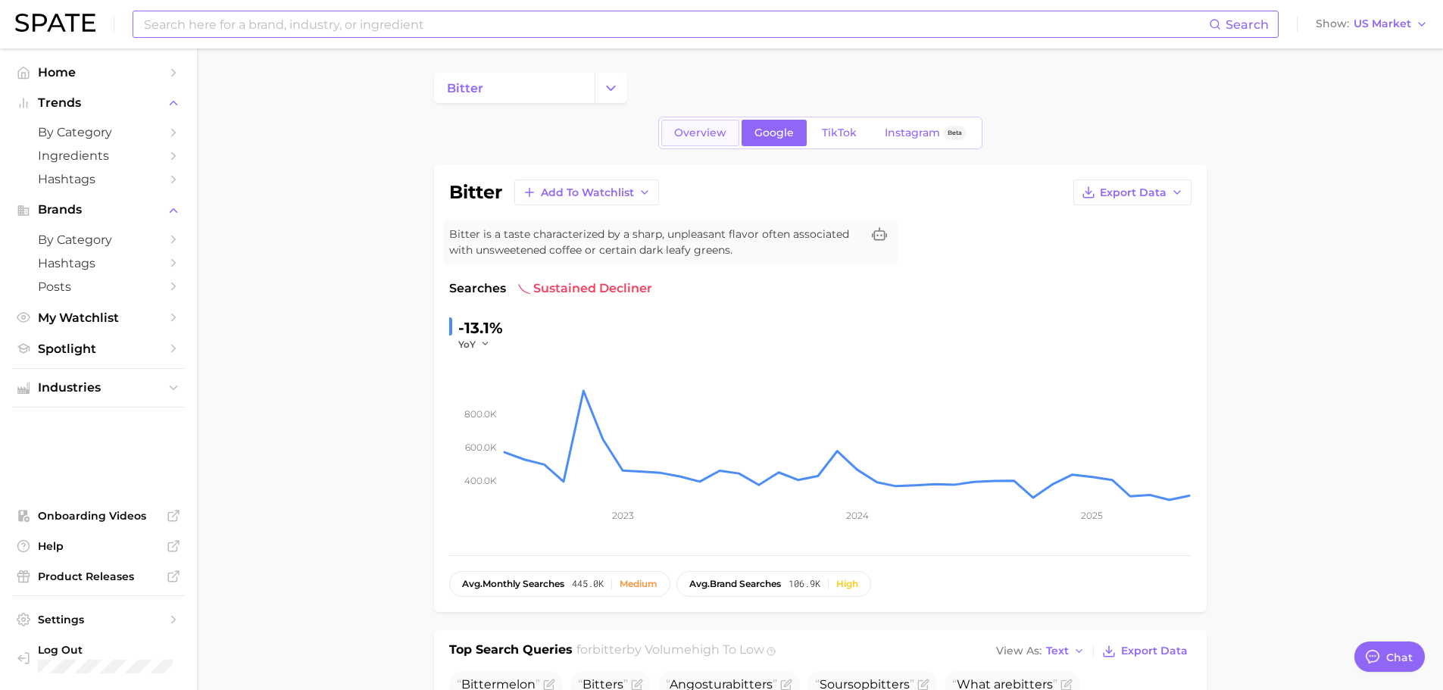
click at [698, 130] on span "Overview" at bounding box center [700, 132] width 52 height 13
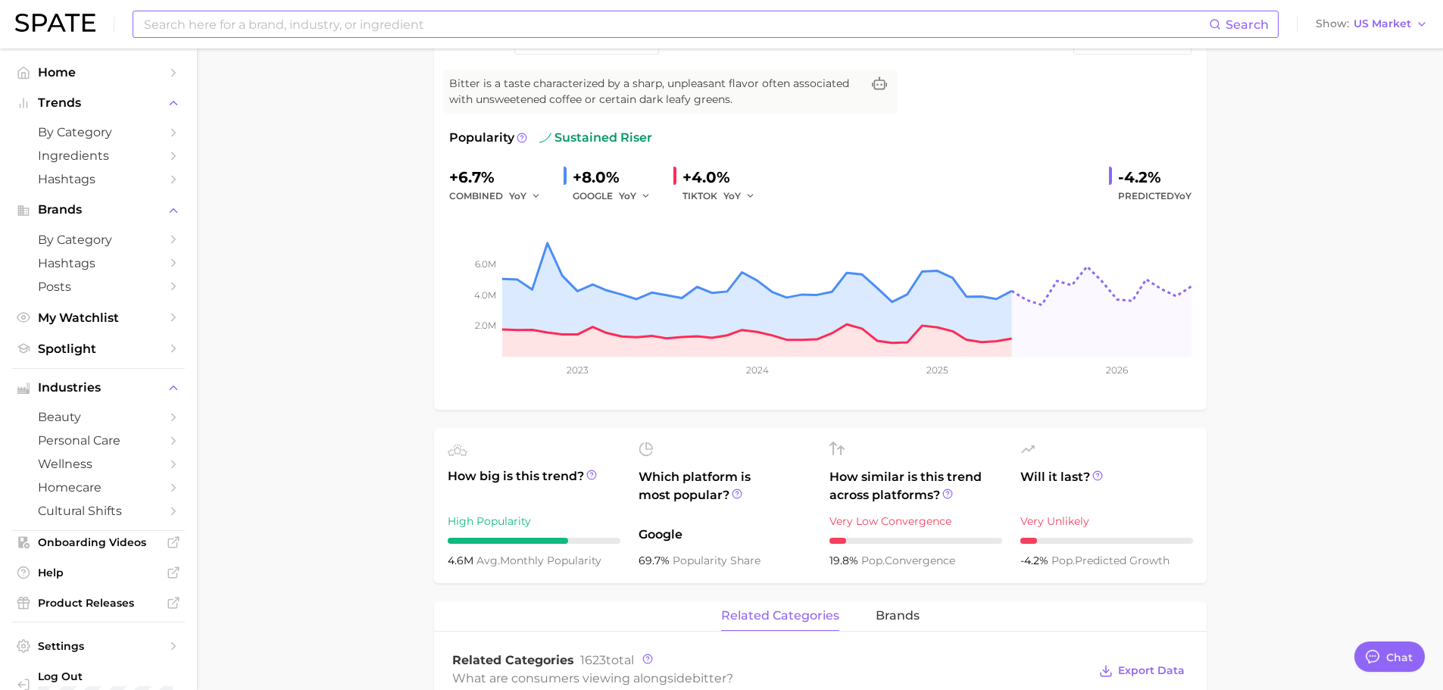
scroll to position [151, 0]
click at [598, 182] on div "+8.0%" at bounding box center [617, 176] width 89 height 24
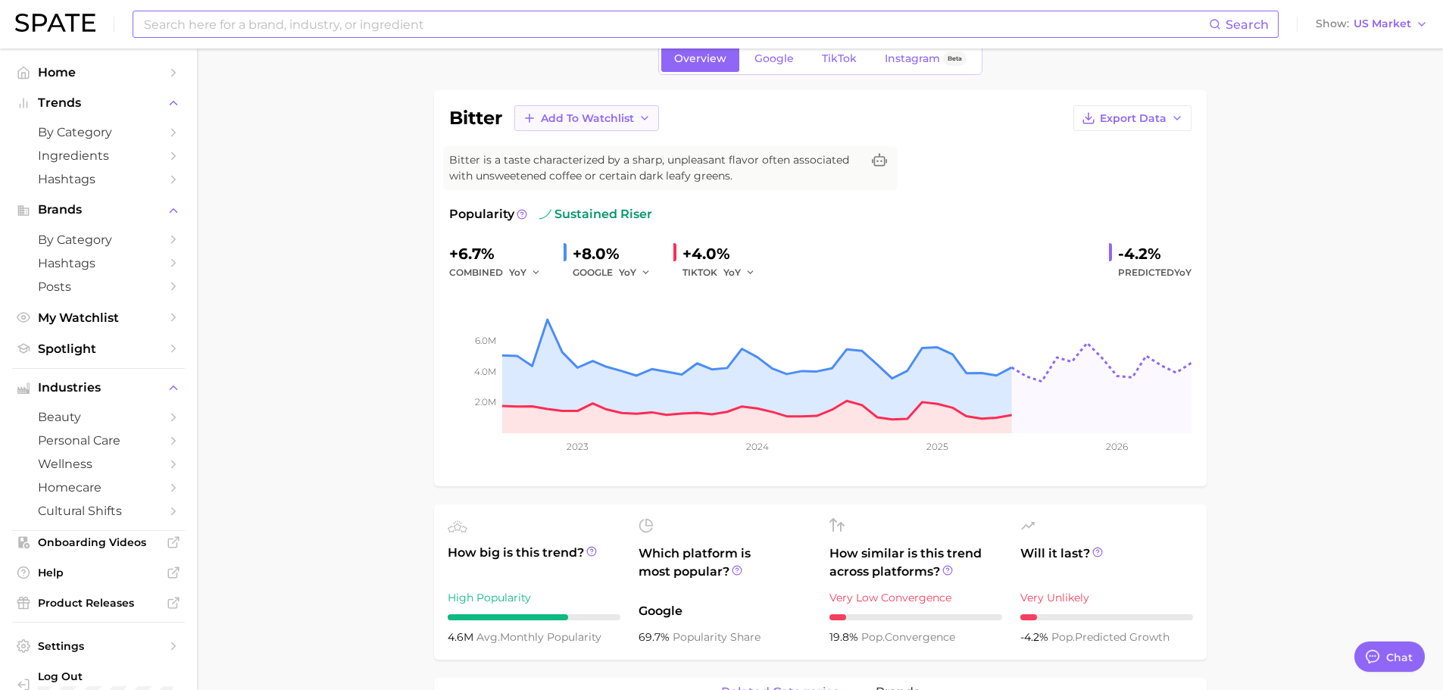
scroll to position [0, 0]
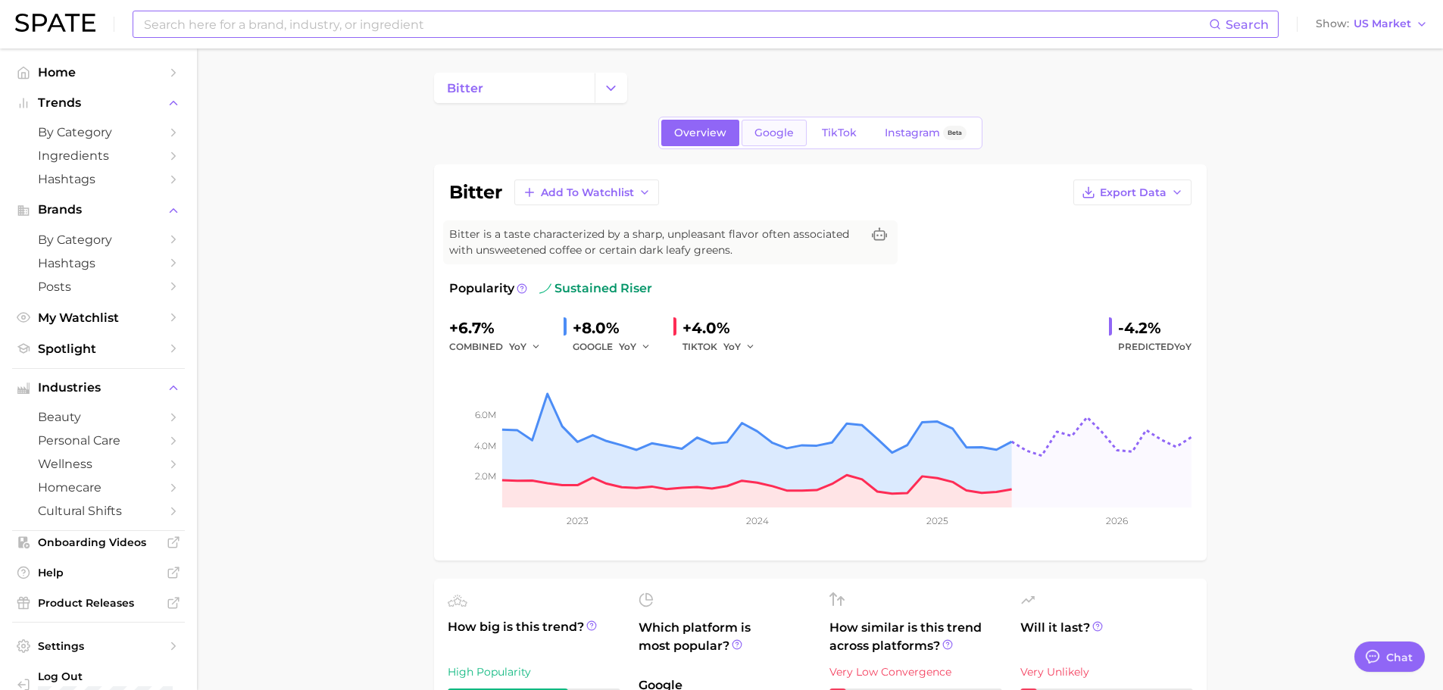
click at [784, 139] on span "Google" at bounding box center [773, 132] width 39 height 13
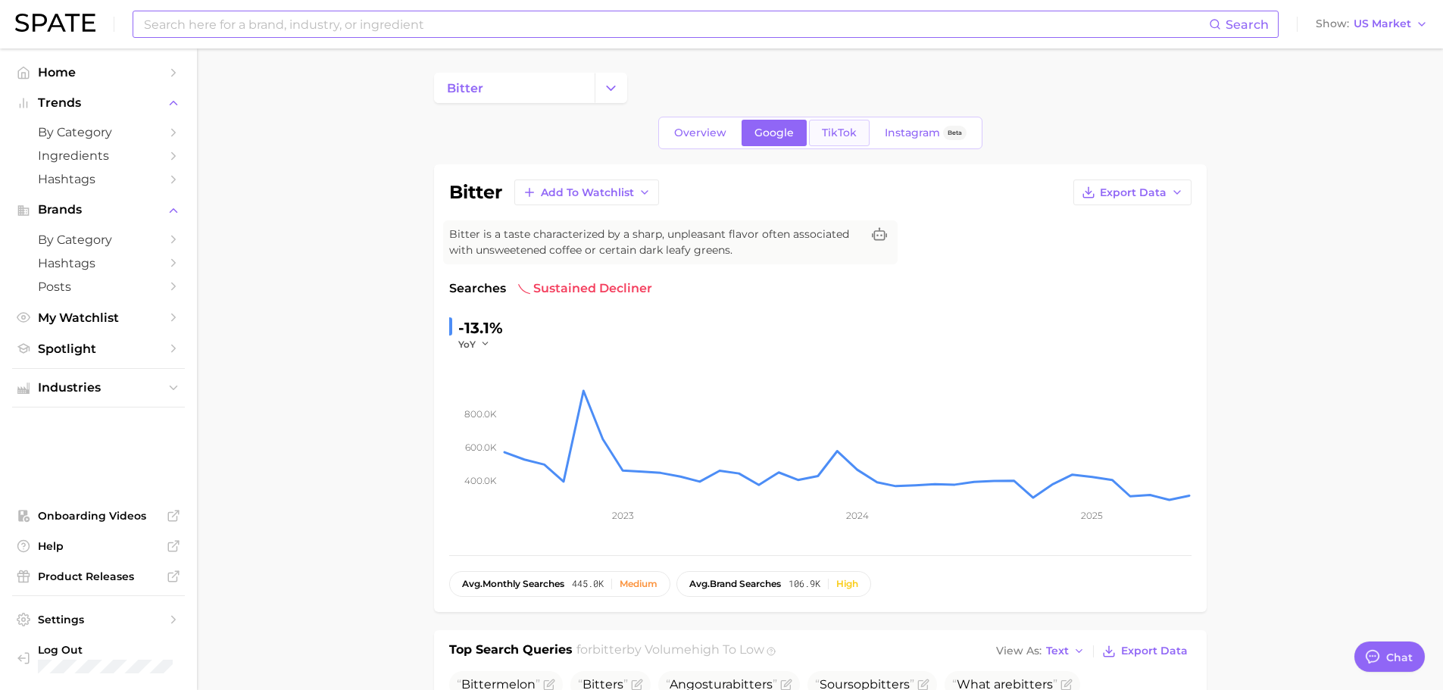
click at [825, 130] on span "TikTok" at bounding box center [839, 132] width 35 height 13
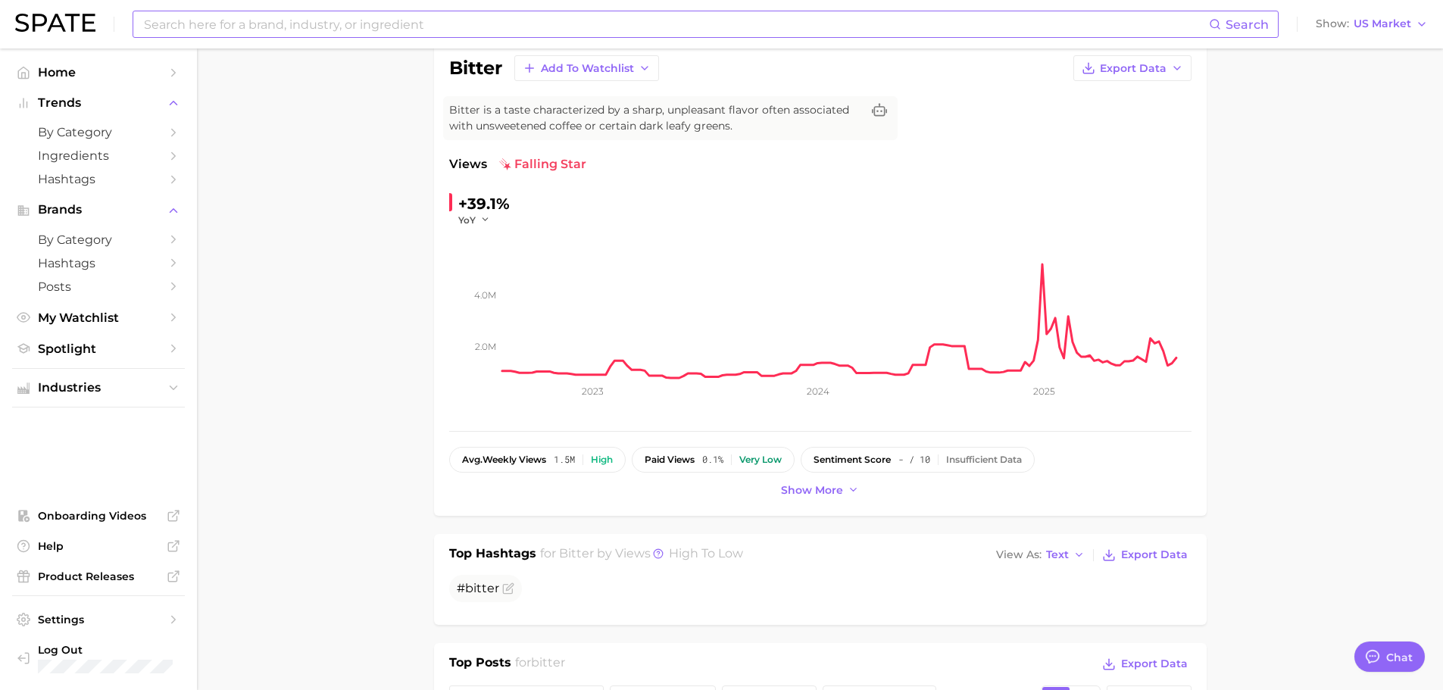
scroll to position [151, 0]
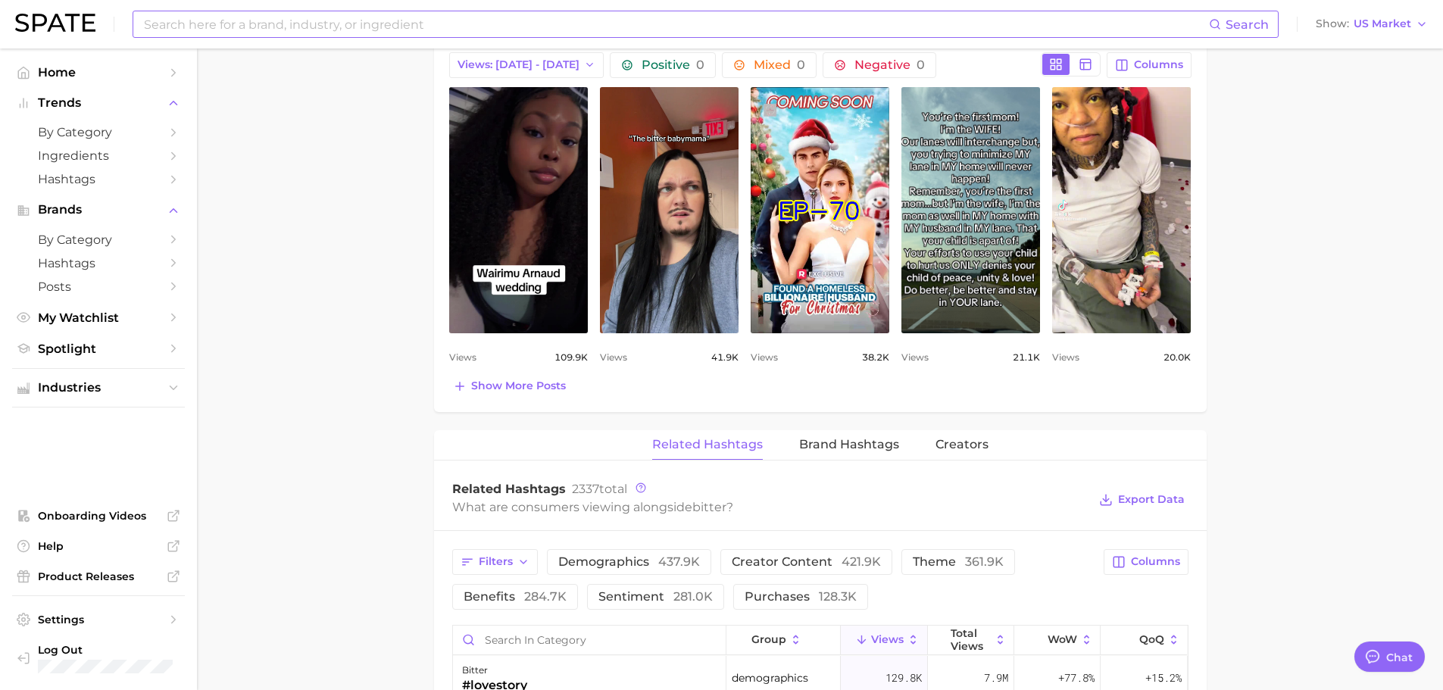
scroll to position [833, 0]
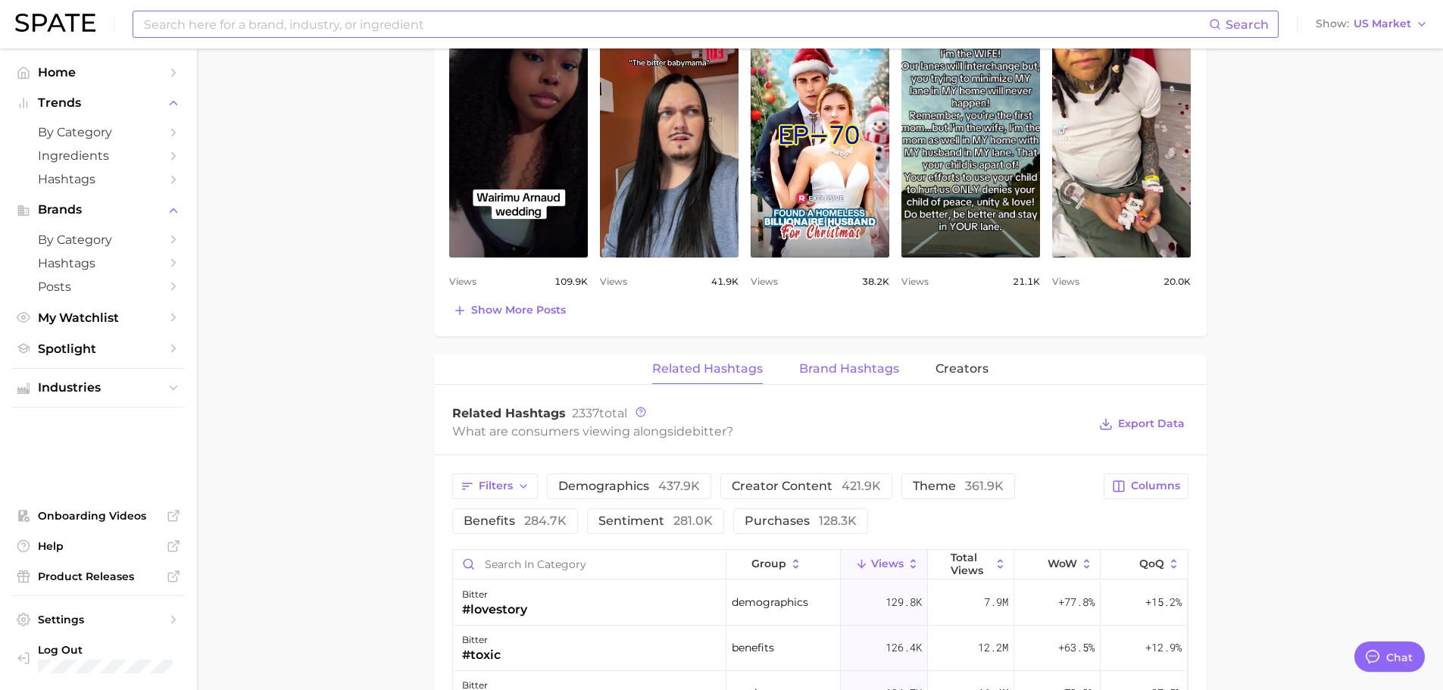
click at [866, 377] on button "Brand Hashtags" at bounding box center [849, 369] width 100 height 30
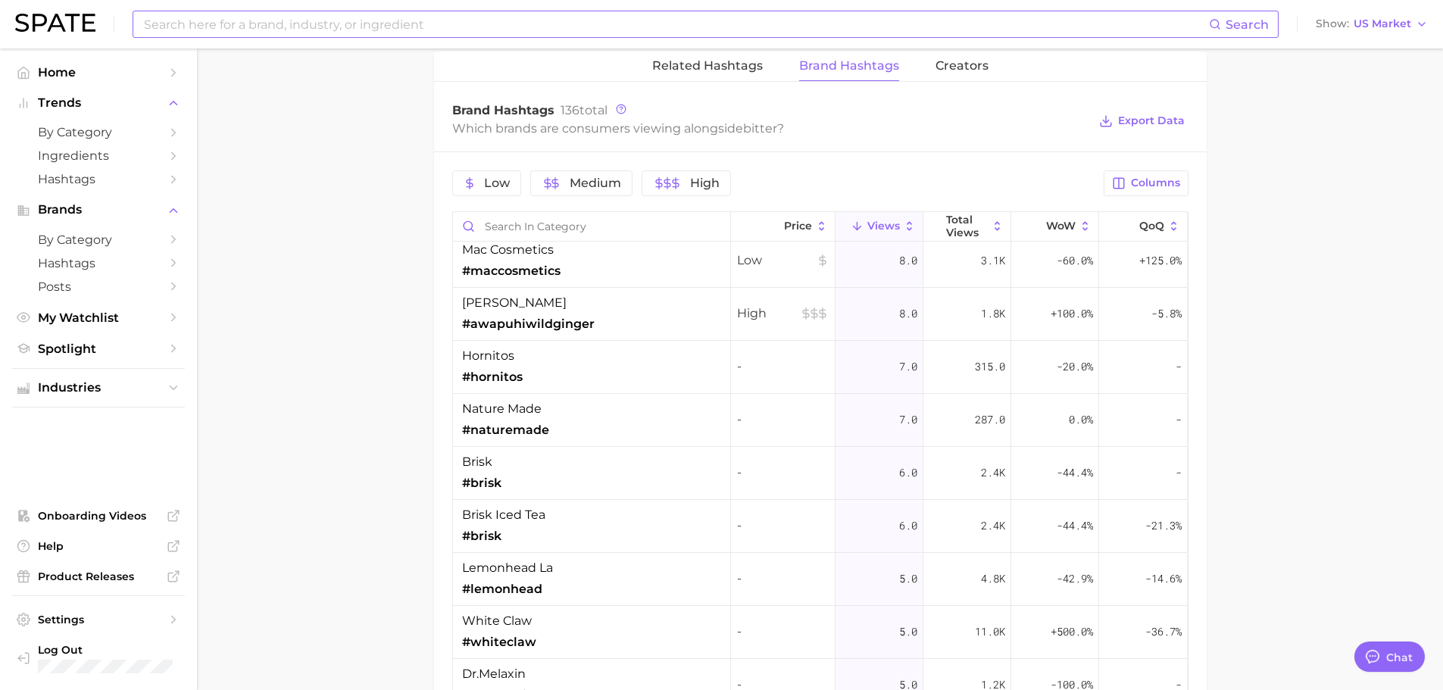
scroll to position [1060, 0]
